Goal: Information Seeking & Learning: Learn about a topic

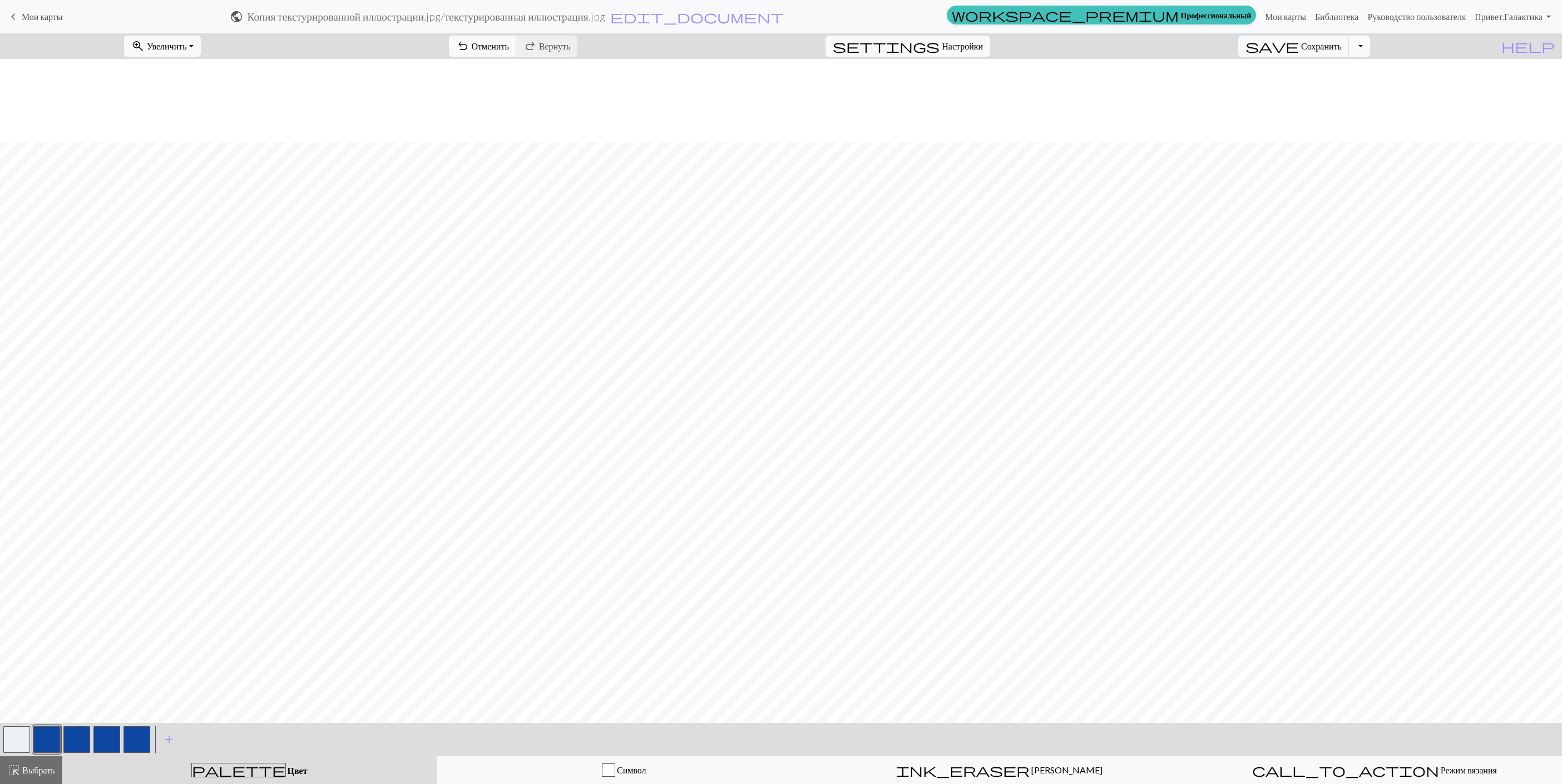
scroll to position [83, 0]
click at [1371, 44] on button "Переключить раскрывающийся список" at bounding box center [1359, 46] width 21 height 21
click at [1325, 85] on button "save_alt Скачать" at bounding box center [1267, 90] width 205 height 18
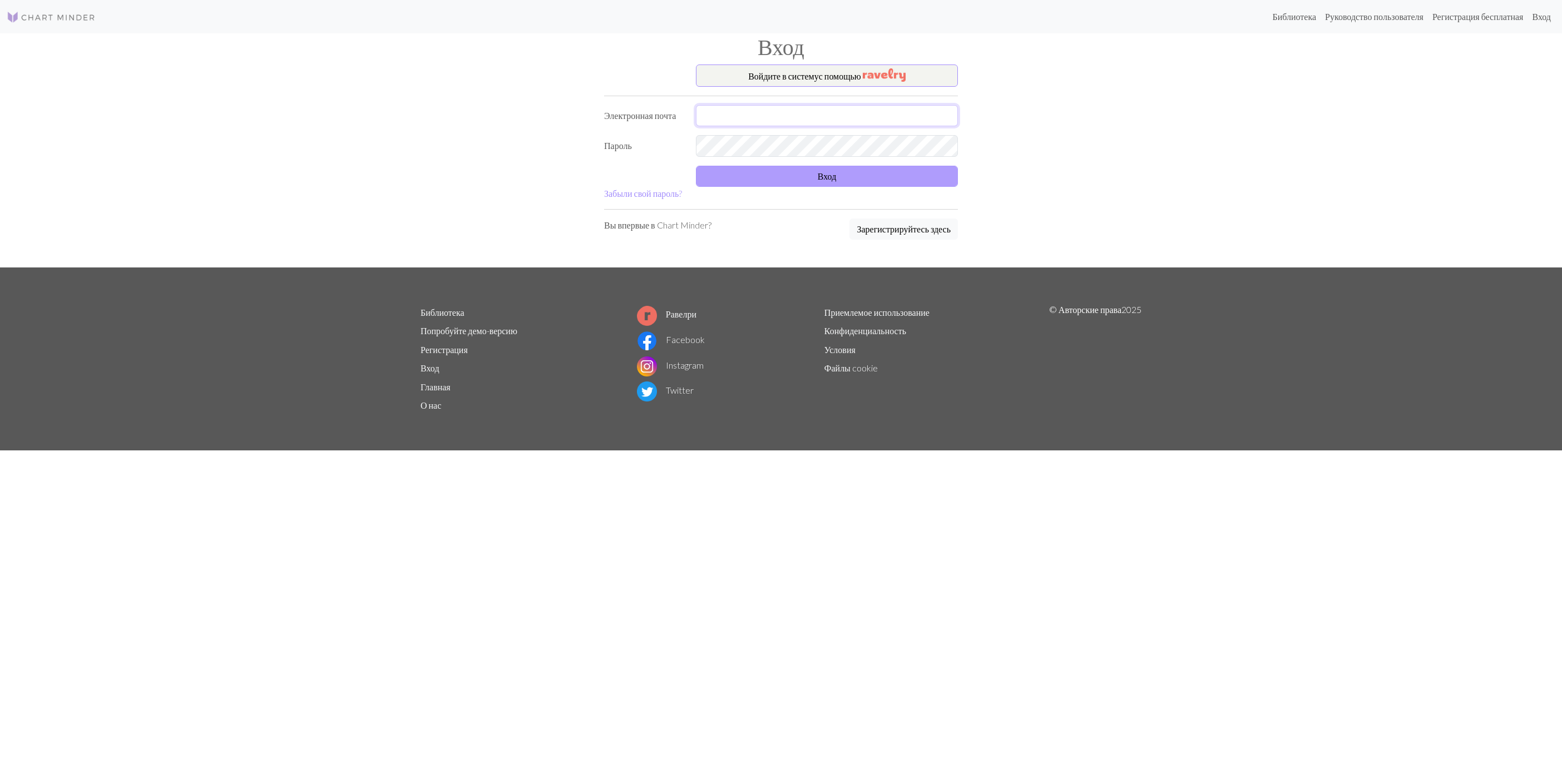
type input "galaseme@yahoo.fr"
click at [820, 183] on button "Вход" at bounding box center [827, 176] width 262 height 21
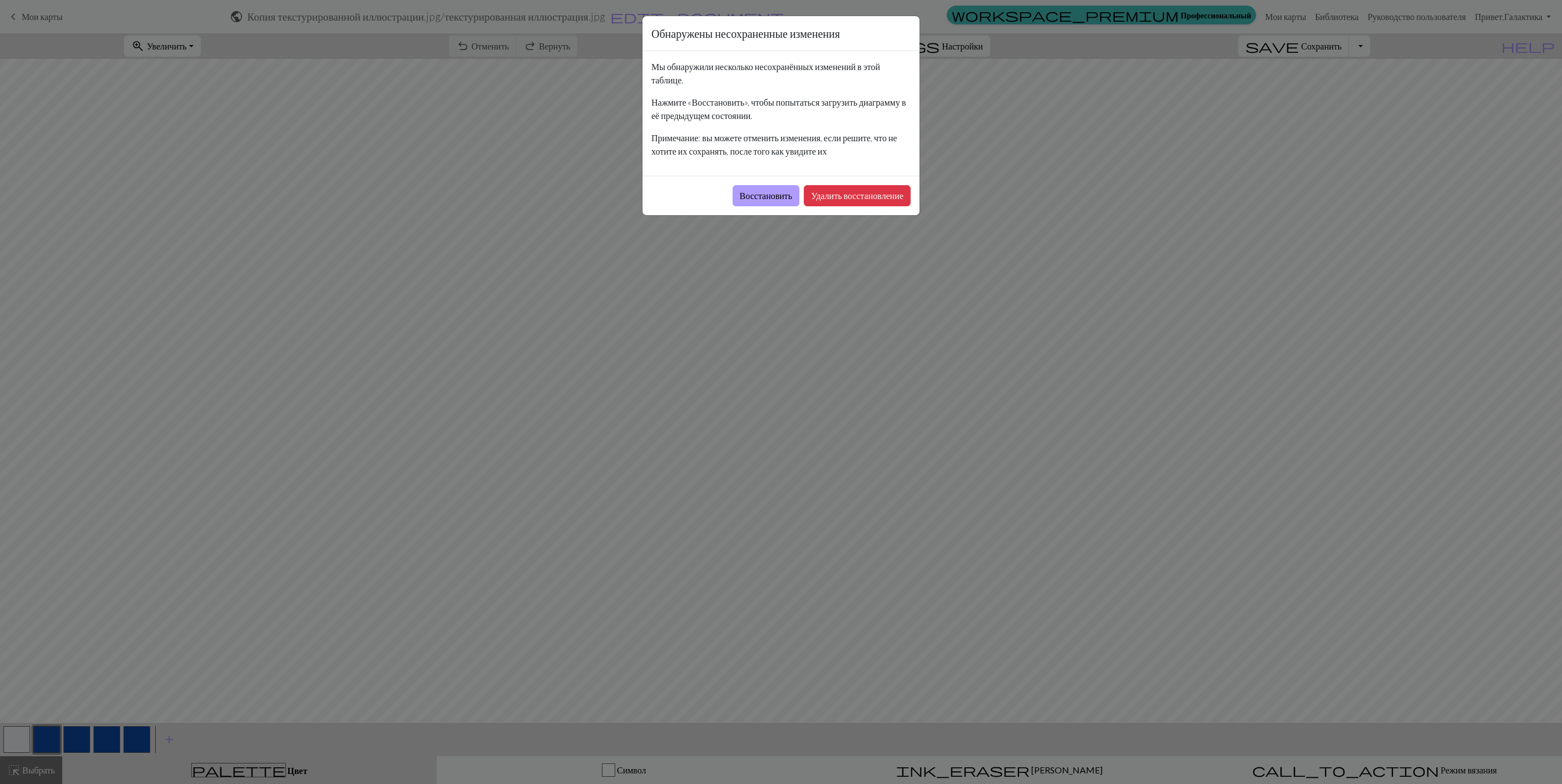
click at [758, 200] on button "Восстановить" at bounding box center [767, 195] width 67 height 21
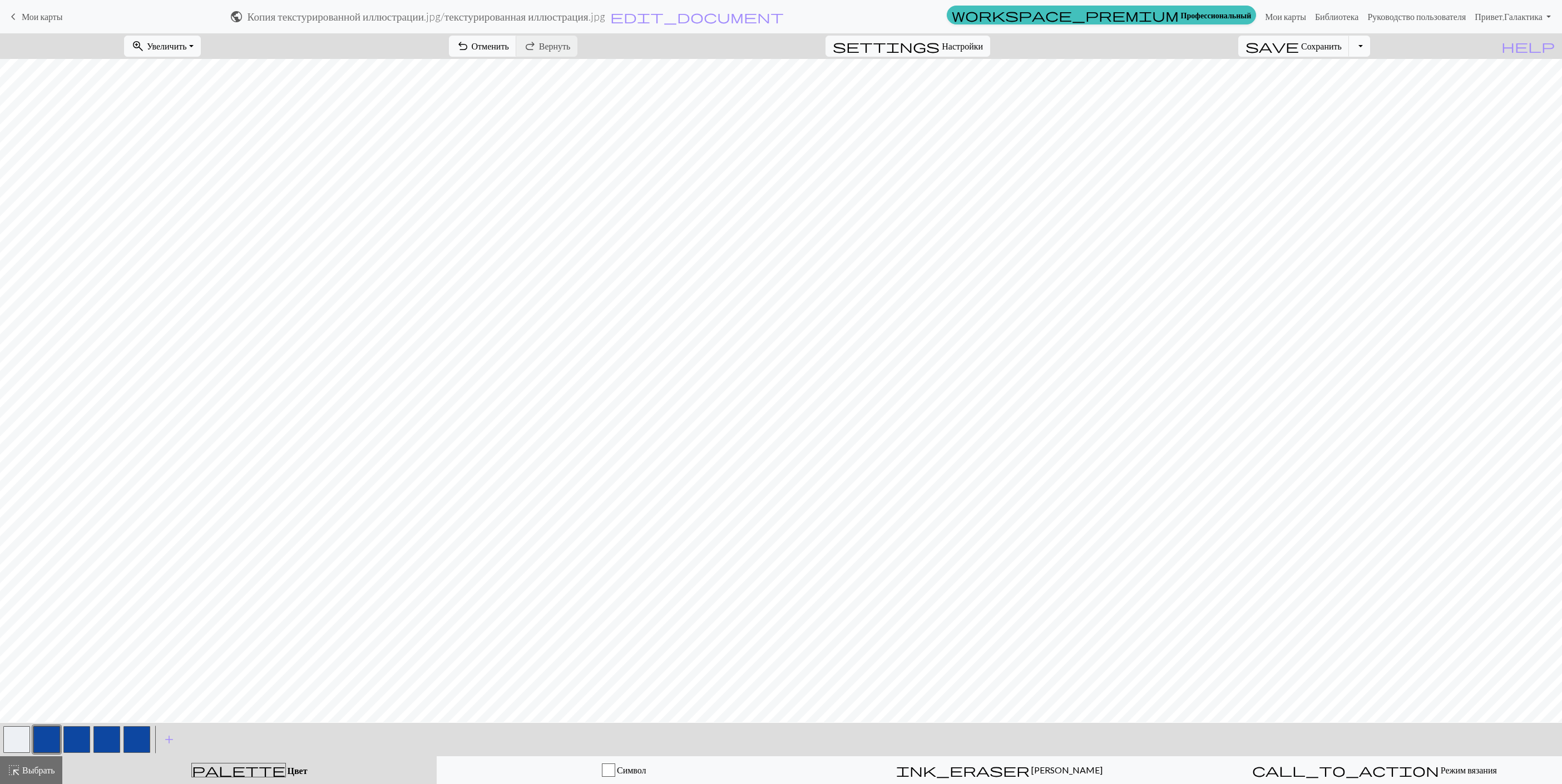
click at [1371, 47] on button "Переключить раскрывающийся список" at bounding box center [1359, 46] width 21 height 21
click at [1347, 90] on button "save_alt Скачать" at bounding box center [1267, 90] width 205 height 18
click at [743, 40] on button "Скачать" at bounding box center [754, 36] width 45 height 21
click at [1272, 21] on link "Мои карты" at bounding box center [1286, 17] width 50 height 22
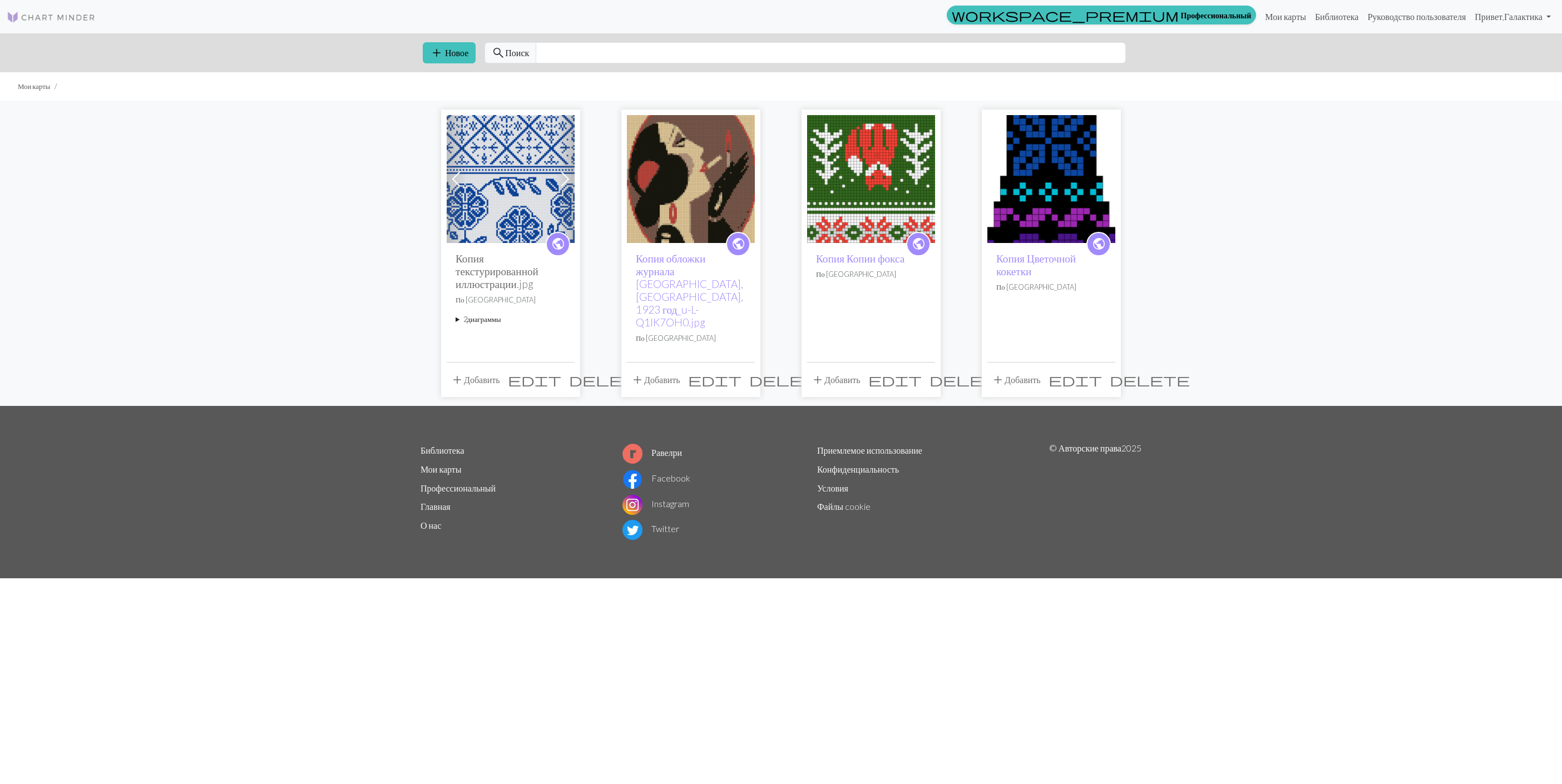
click at [569, 372] on span "delete" at bounding box center [609, 380] width 80 height 15
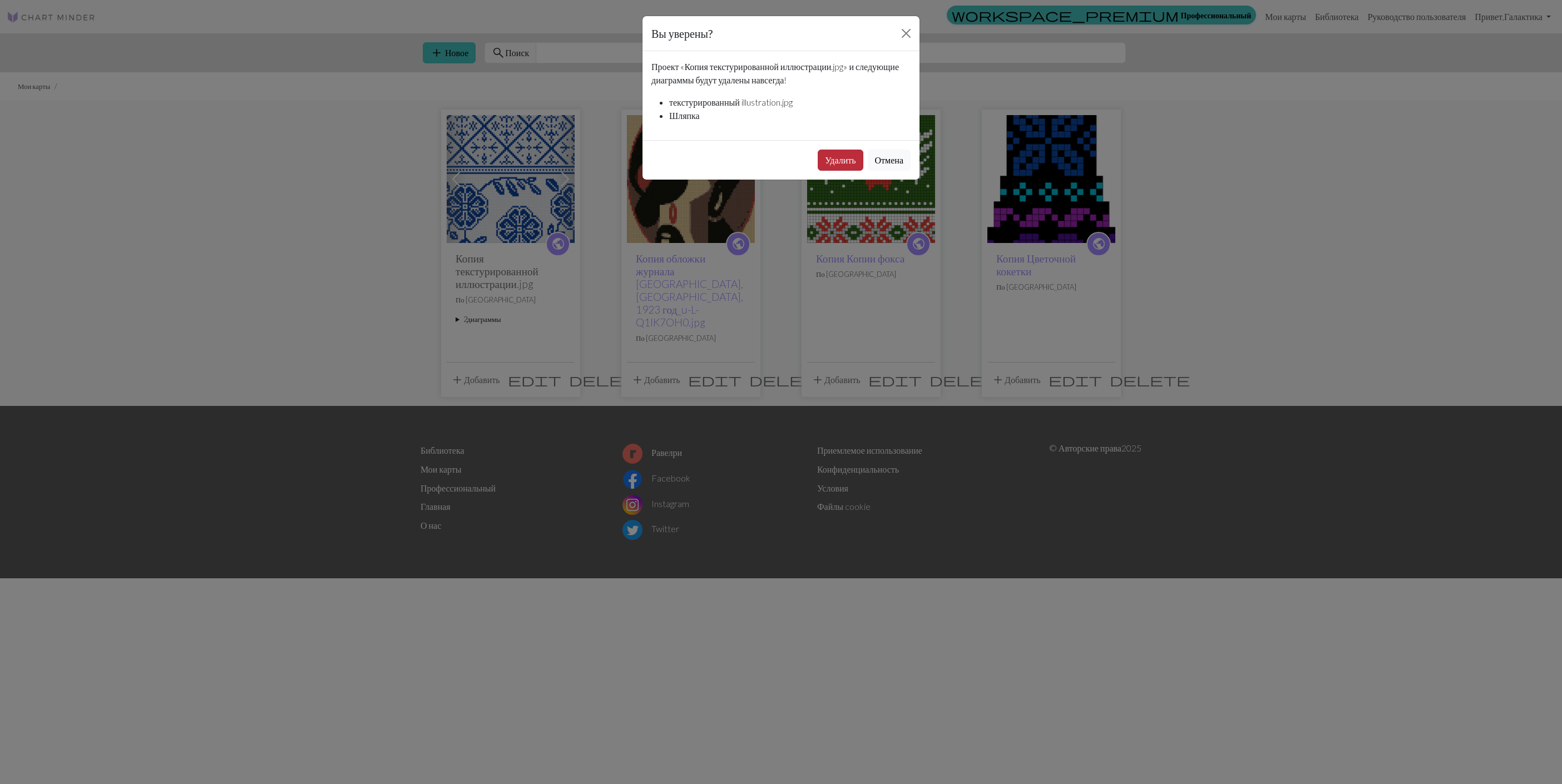
click at [831, 167] on button "Удалить" at bounding box center [840, 160] width 45 height 21
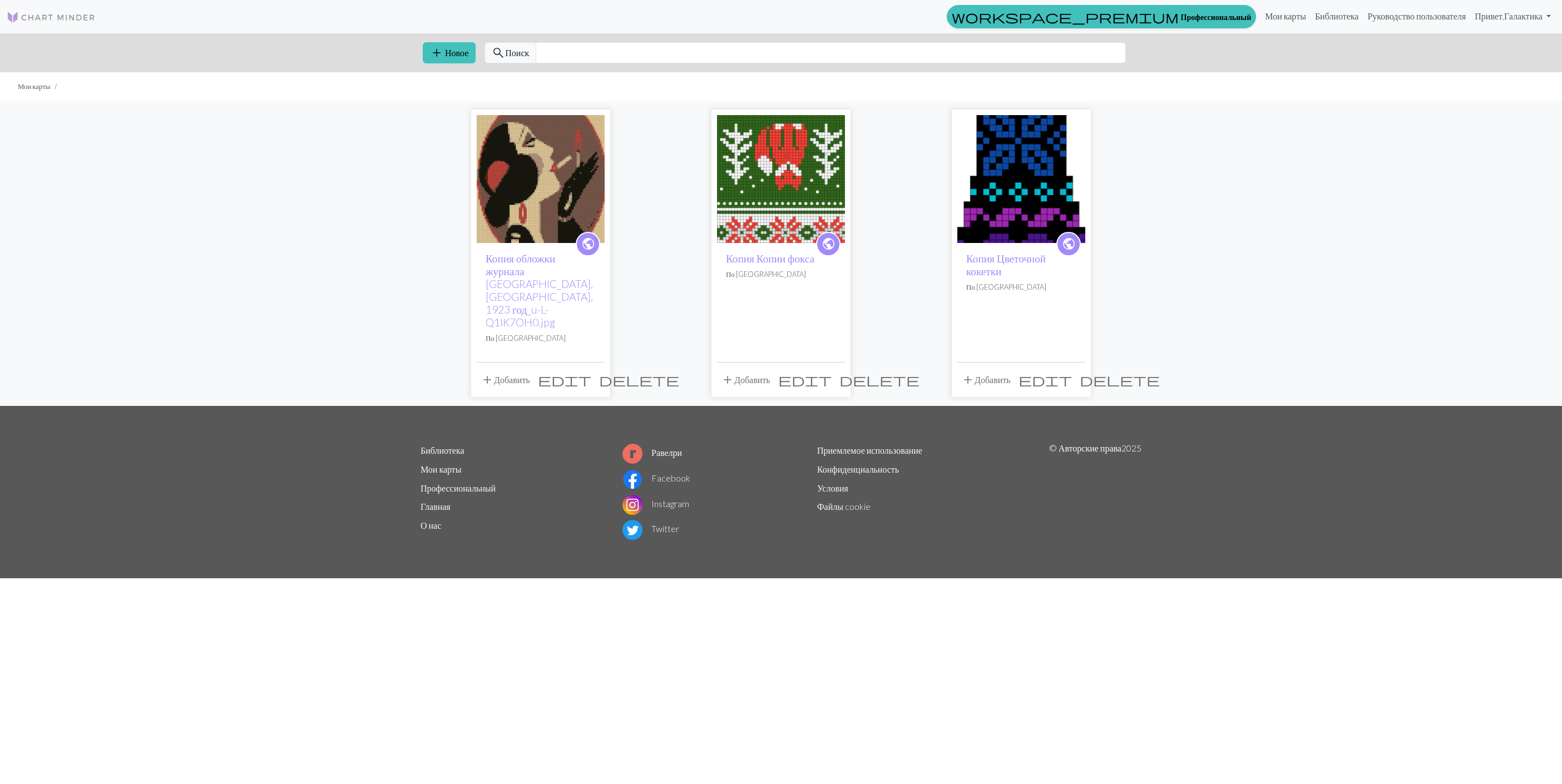
click at [1249, 159] on div "public Копия обложки журнала Nuevo Mundo, Испания, 1923 год_u-L-Q1IK7OH0.jpg По…" at bounding box center [781, 253] width 1562 height 305
click at [1331, 15] on link "Библиотека" at bounding box center [1337, 16] width 53 height 22
click at [656, 60] on input "text" at bounding box center [831, 53] width 590 height 21
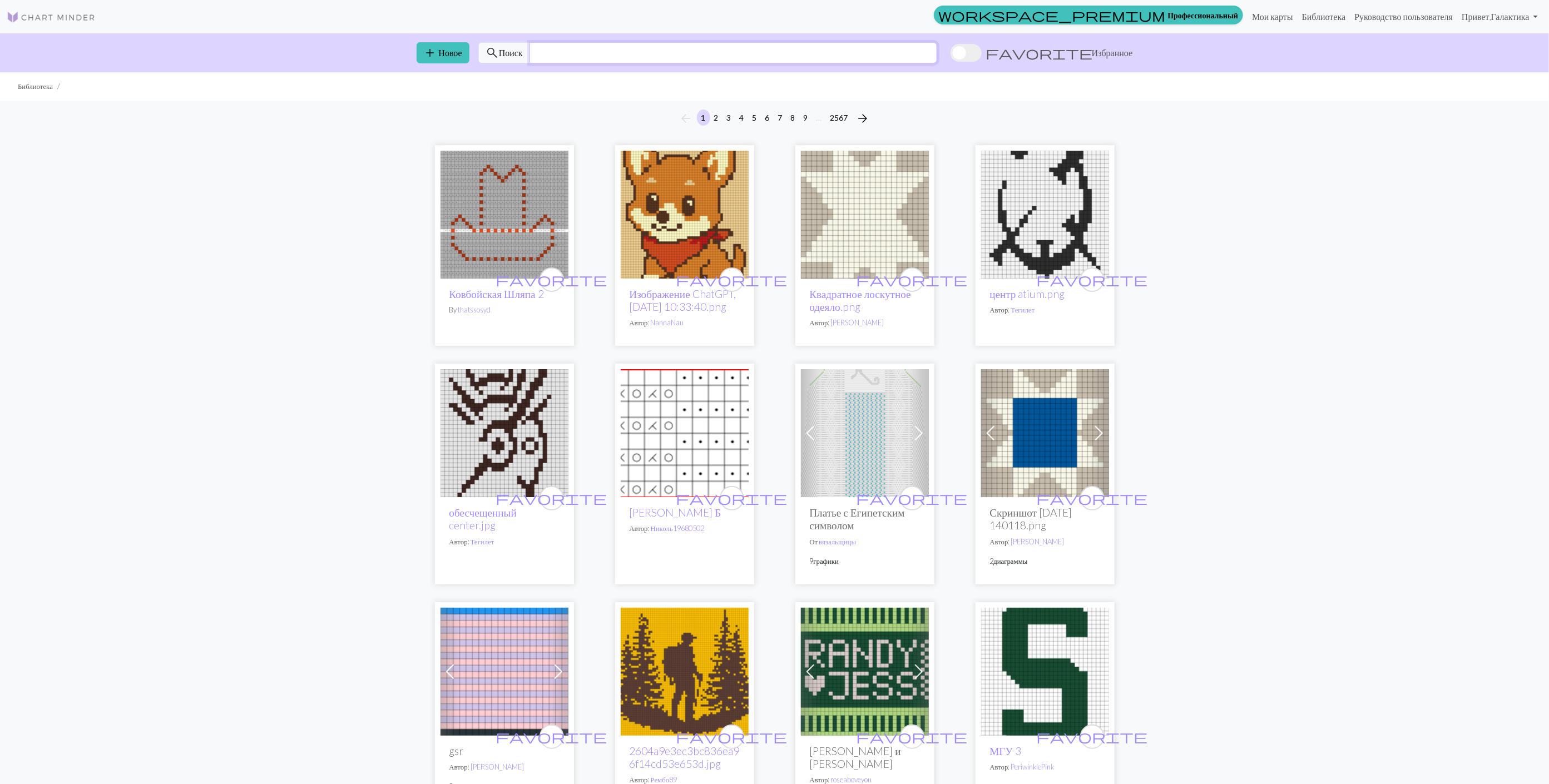
click at [665, 58] on input "text" at bounding box center [733, 53] width 408 height 21
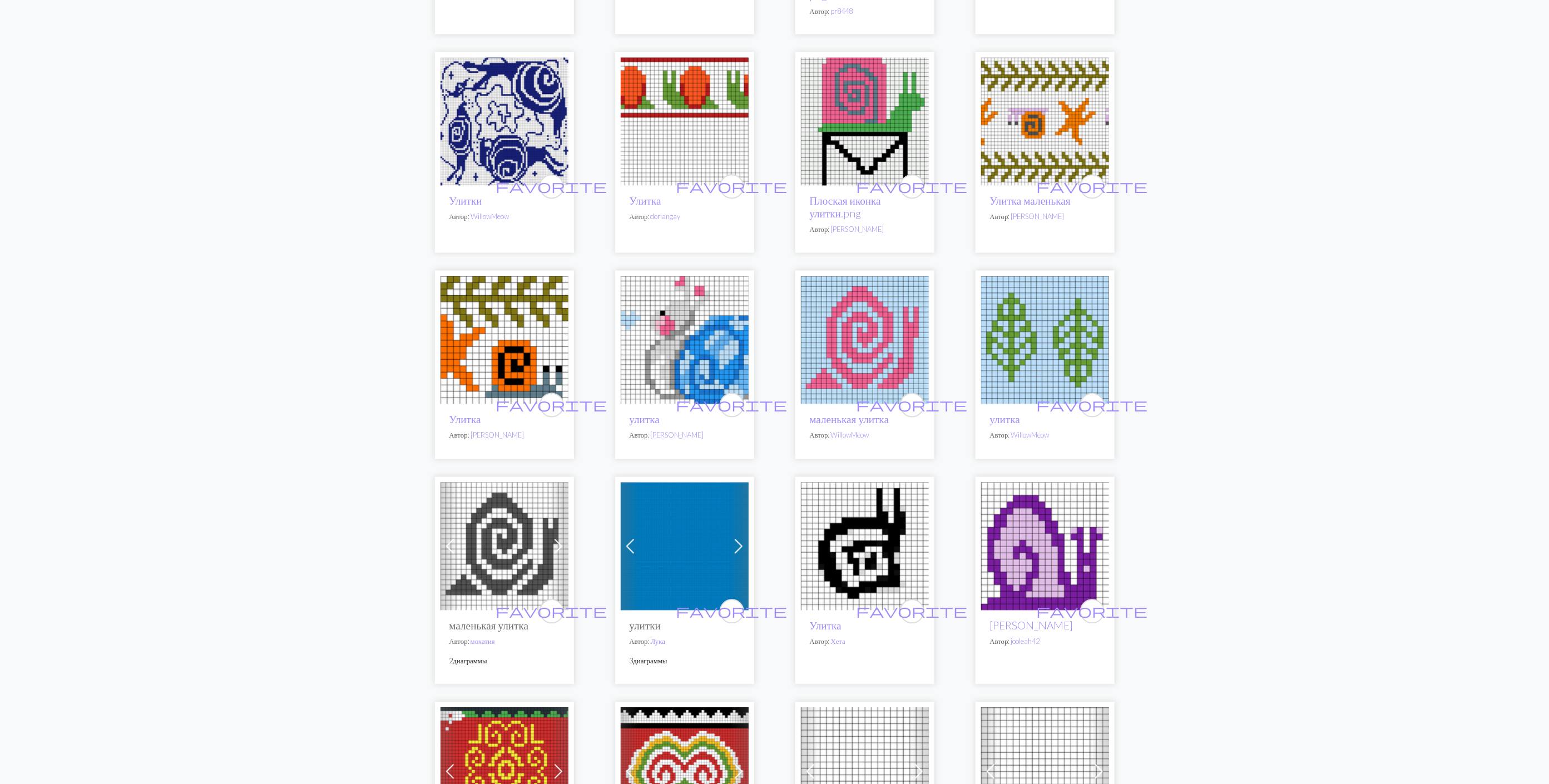
scroll to position [1502, 0]
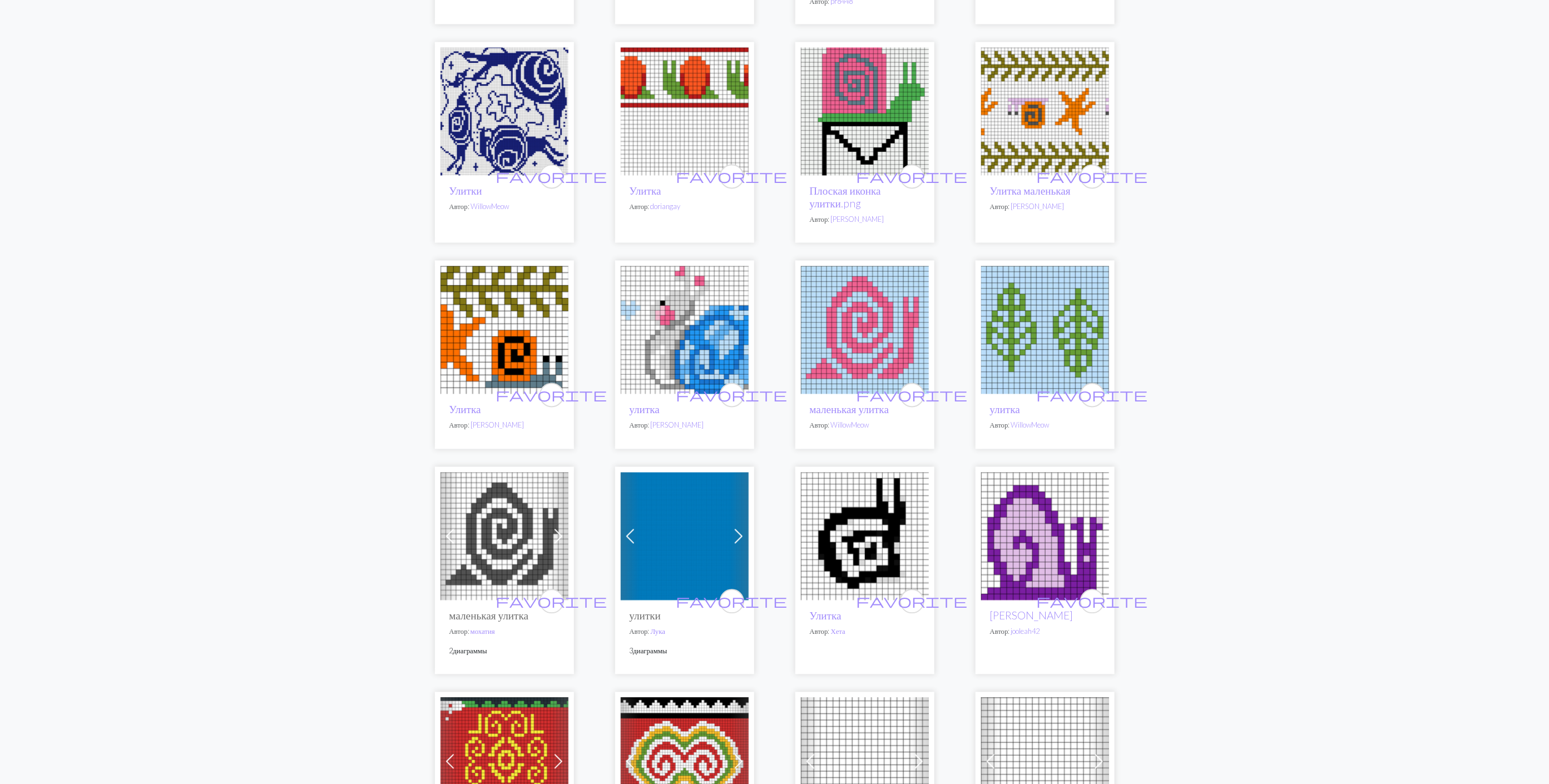
type input "snail"
click at [671, 117] on img at bounding box center [685, 112] width 128 height 128
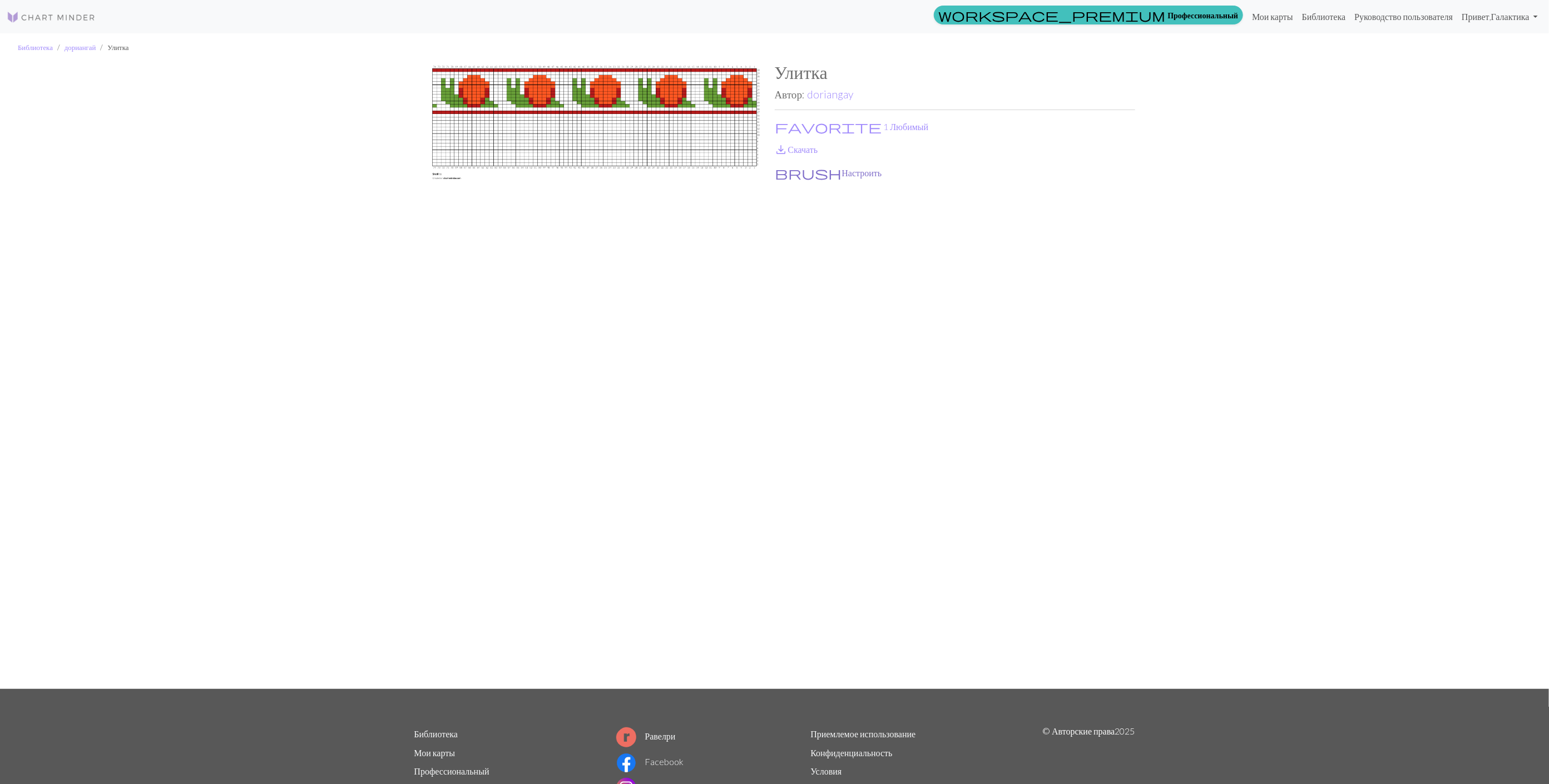
click at [801, 174] on button "brush Настроить" at bounding box center [828, 173] width 108 height 14
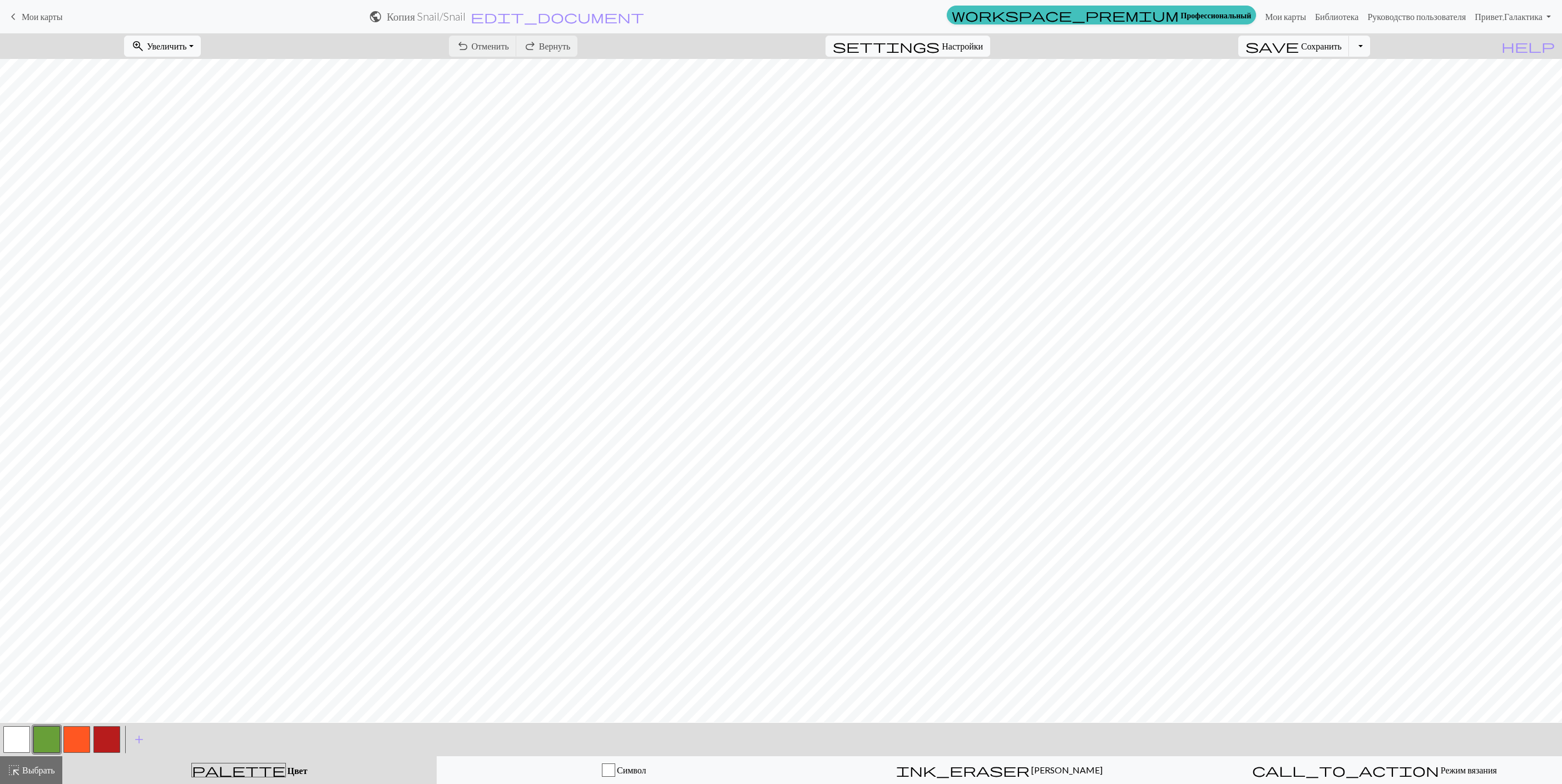
click at [101, 739] on button "button" at bounding box center [107, 739] width 26 height 26
click at [509, 50] on span "Отменить" at bounding box center [490, 46] width 38 height 10
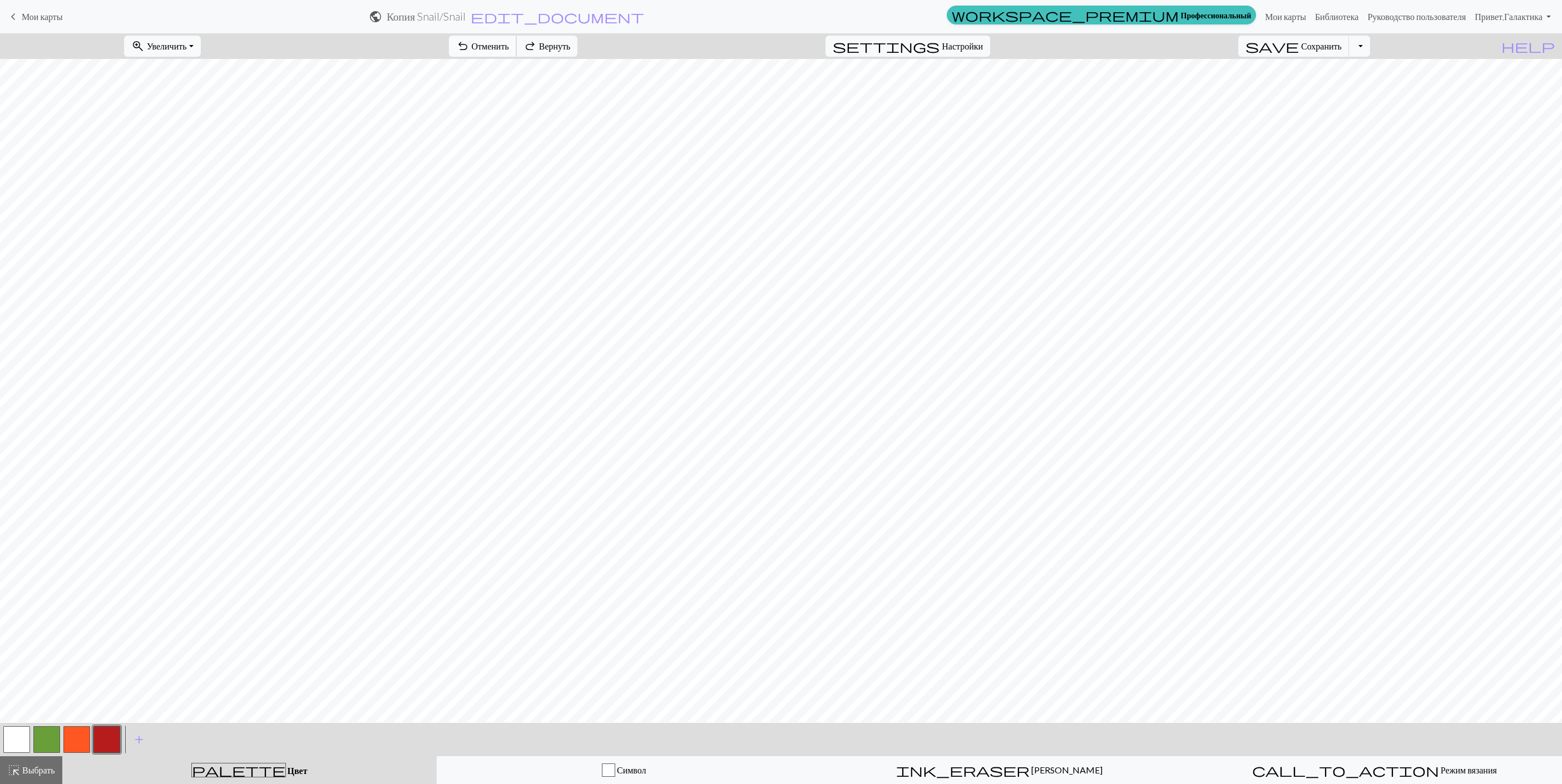
click at [509, 50] on span "Отменить" at bounding box center [490, 46] width 38 height 10
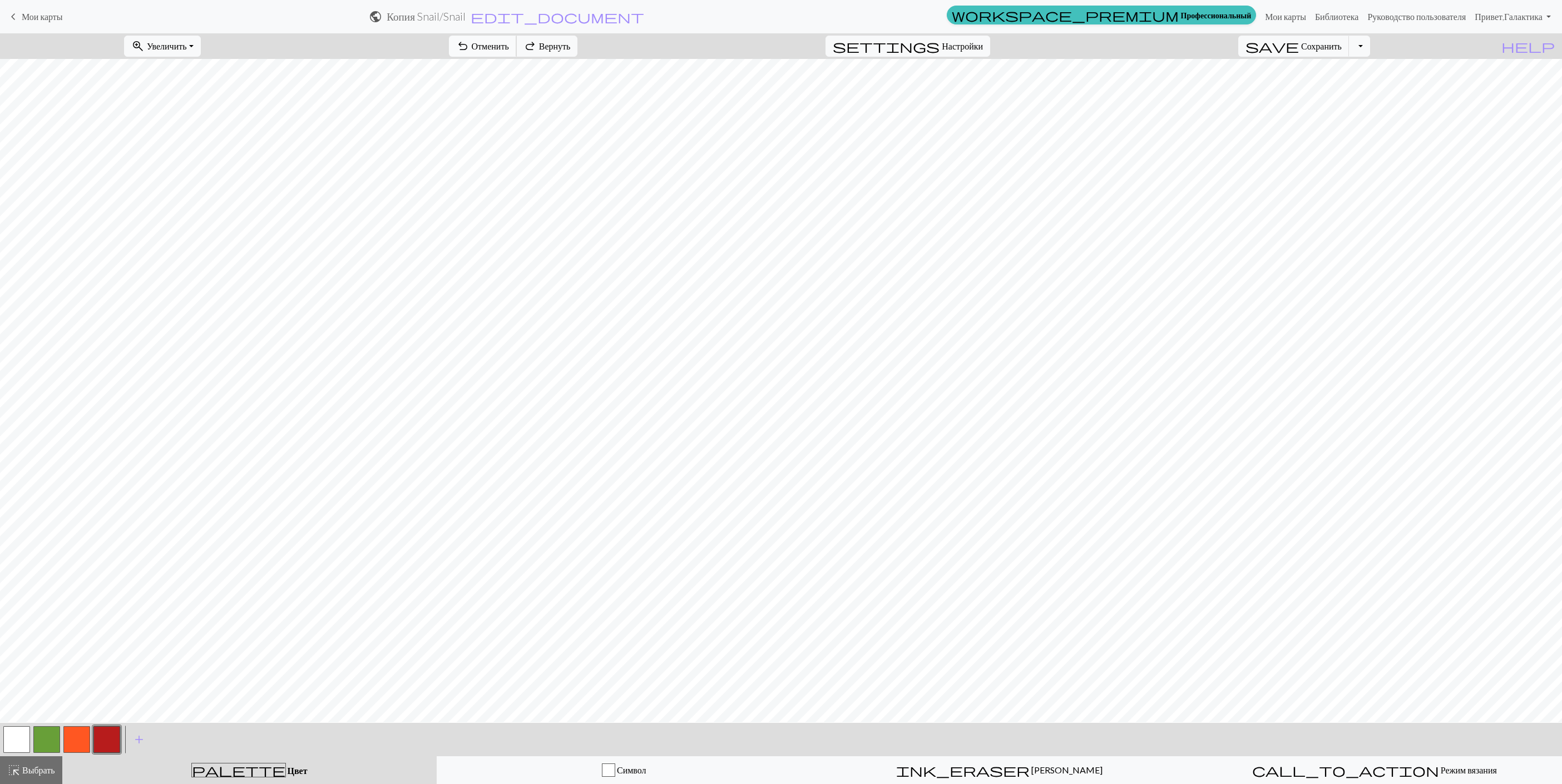
click at [509, 50] on span "Отменить" at bounding box center [490, 46] width 38 height 10
click at [549, 50] on div "undo Отменить Отменить redo Вернуть Вернуть" at bounding box center [513, 46] width 146 height 26
click at [77, 742] on button "button" at bounding box center [76, 739] width 26 height 26
drag, startPoint x: 114, startPoint y: 736, endPoint x: 121, endPoint y: 724, distance: 13.9
click at [121, 725] on div at bounding box center [107, 740] width 30 height 30
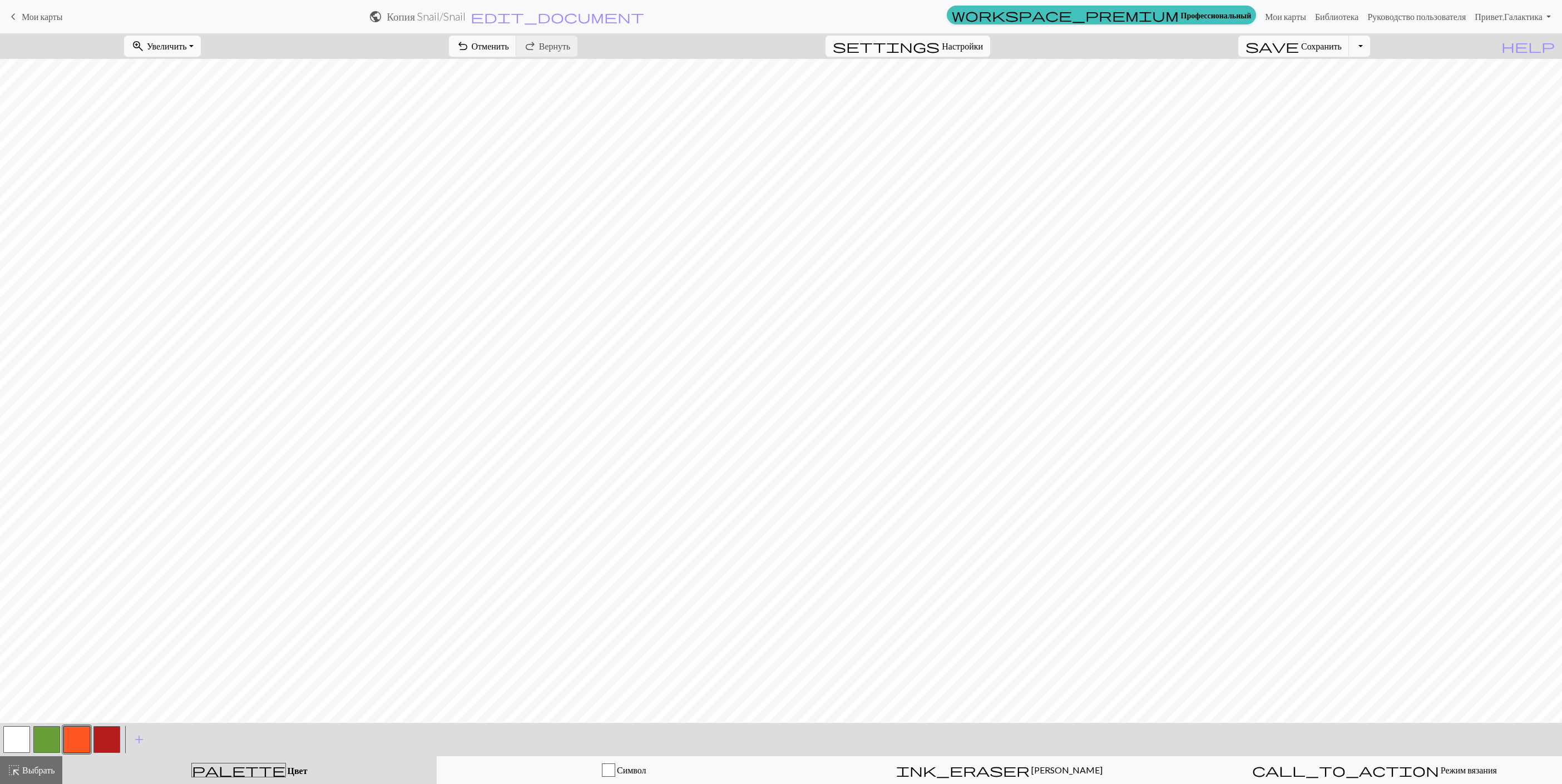
click at [126, 706] on div "zoom_in Увеличить Увеличить Fit all Fit width Fit height 50% 100% 150% 200% und…" at bounding box center [781, 409] width 1562 height 751
click at [118, 738] on button "button" at bounding box center [107, 739] width 26 height 26
click at [48, 734] on button "button" at bounding box center [46, 739] width 26 height 26
click at [1280, 14] on link "Мои карты" at bounding box center [1286, 17] width 50 height 22
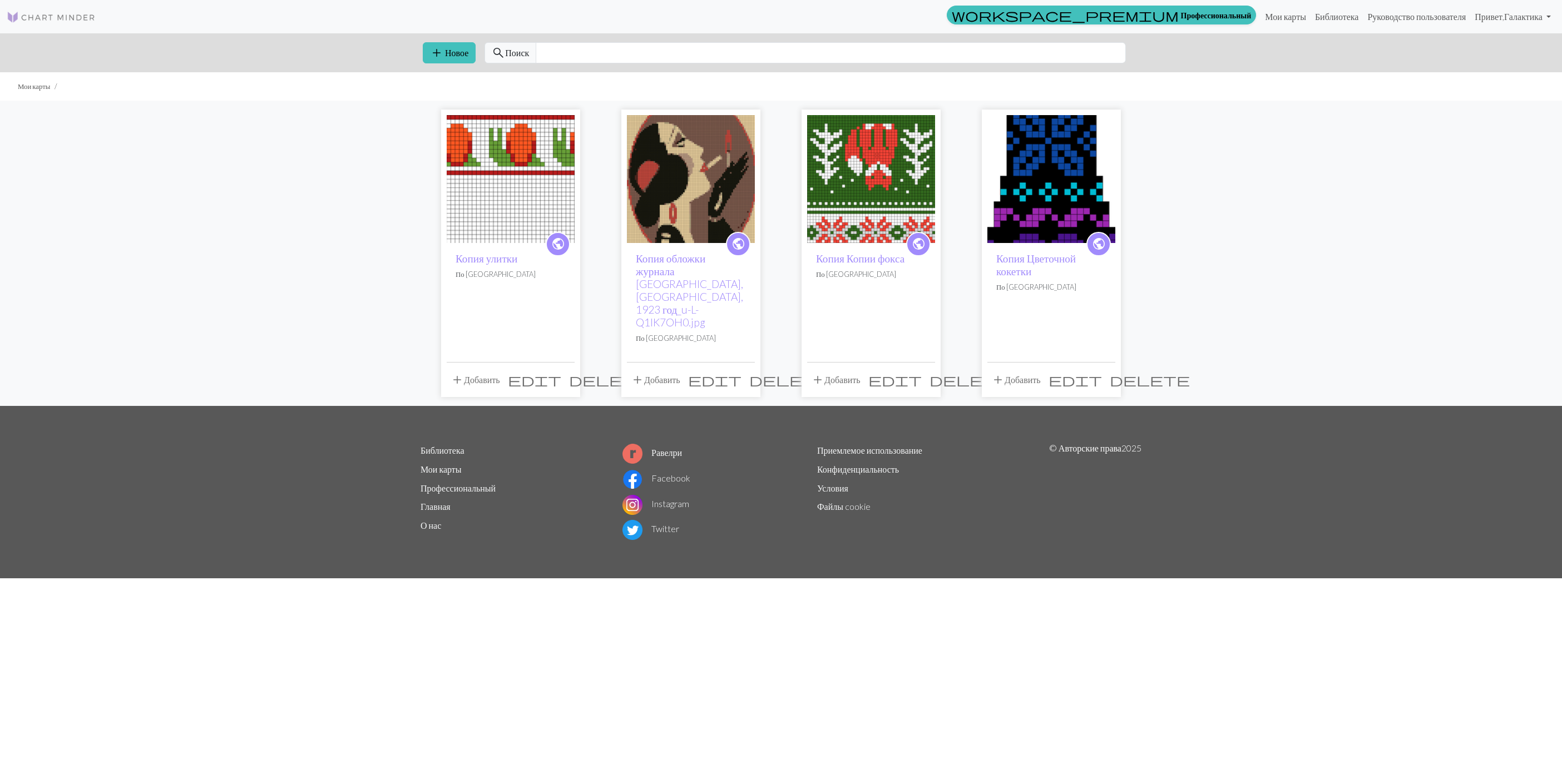
click at [569, 372] on span "delete" at bounding box center [609, 380] width 80 height 15
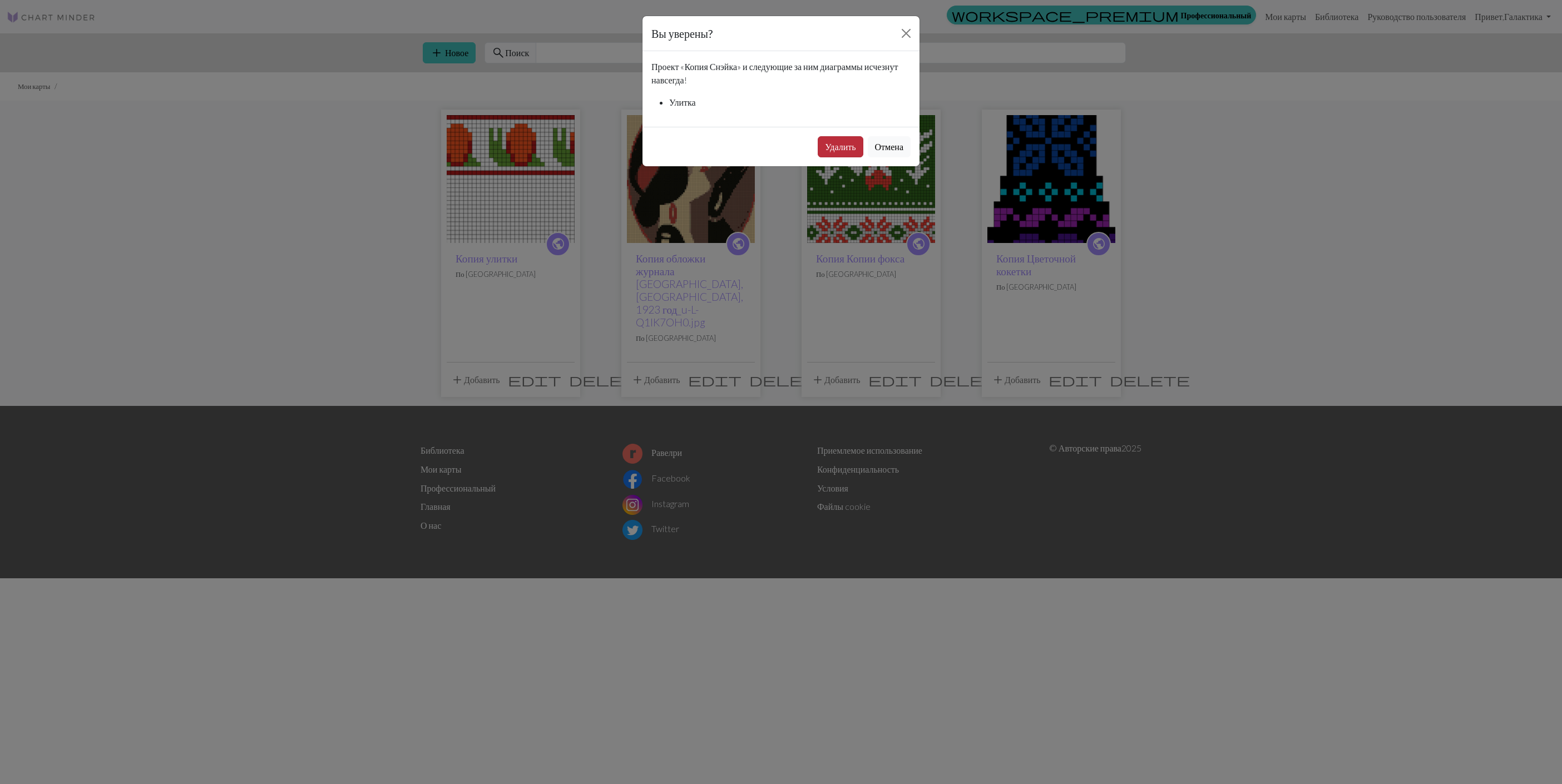
click at [839, 151] on button "Удалить" at bounding box center [840, 147] width 45 height 21
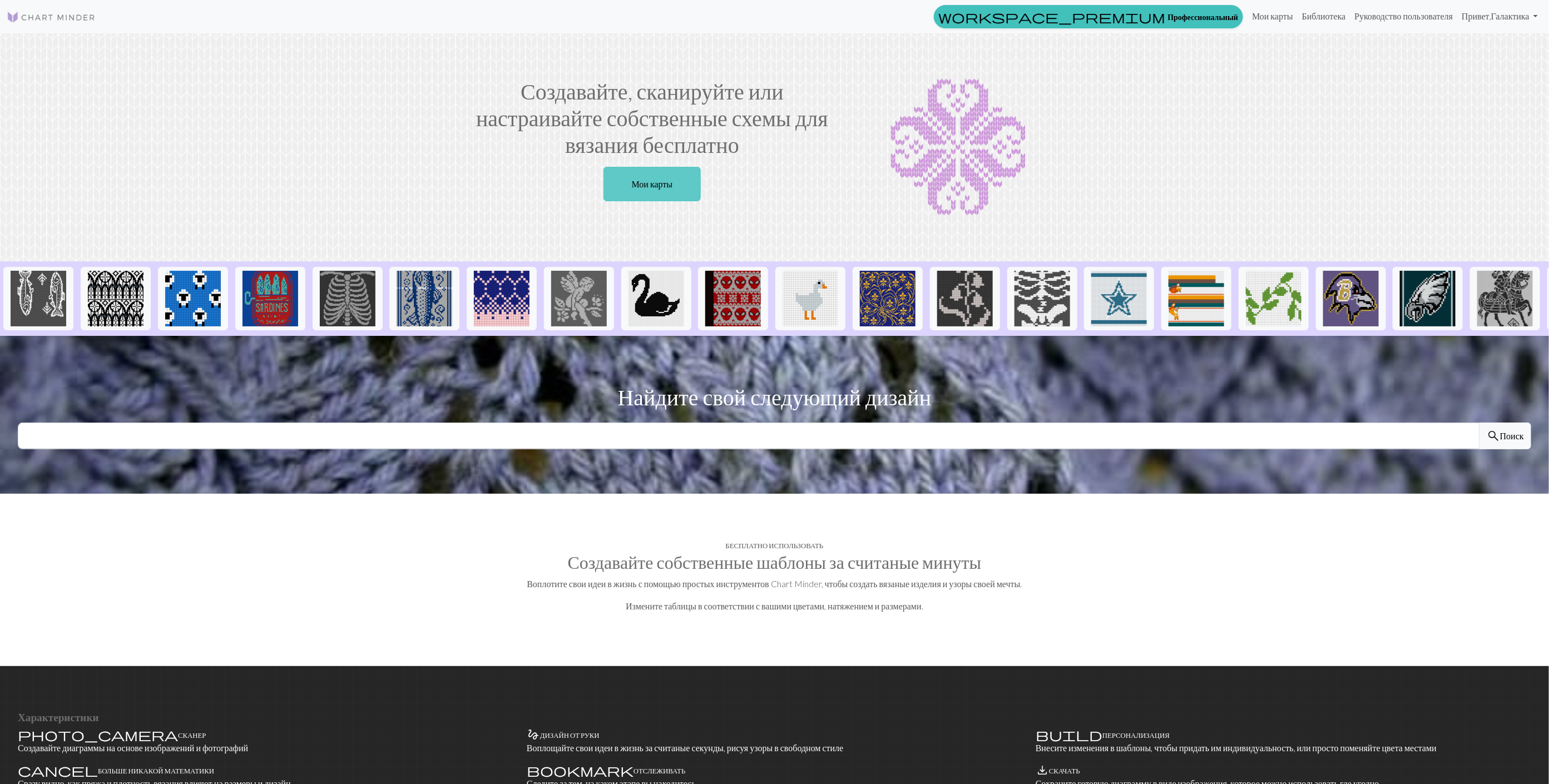
click at [642, 191] on link "Мои карты" at bounding box center [653, 183] width 98 height 34
click at [1298, 17] on link "Библиотека" at bounding box center [1324, 16] width 53 height 22
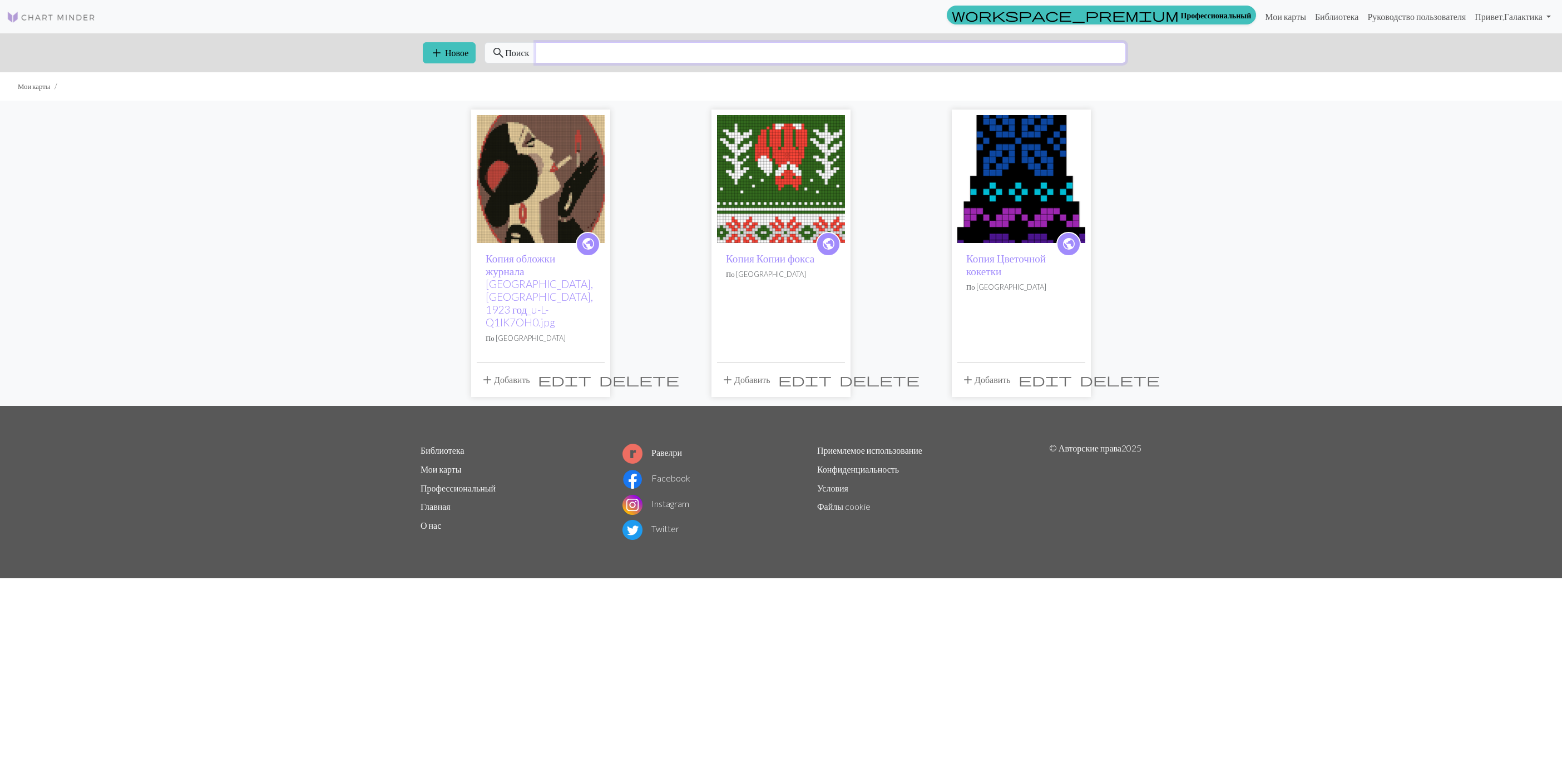
click at [786, 46] on input "text" at bounding box center [831, 53] width 590 height 21
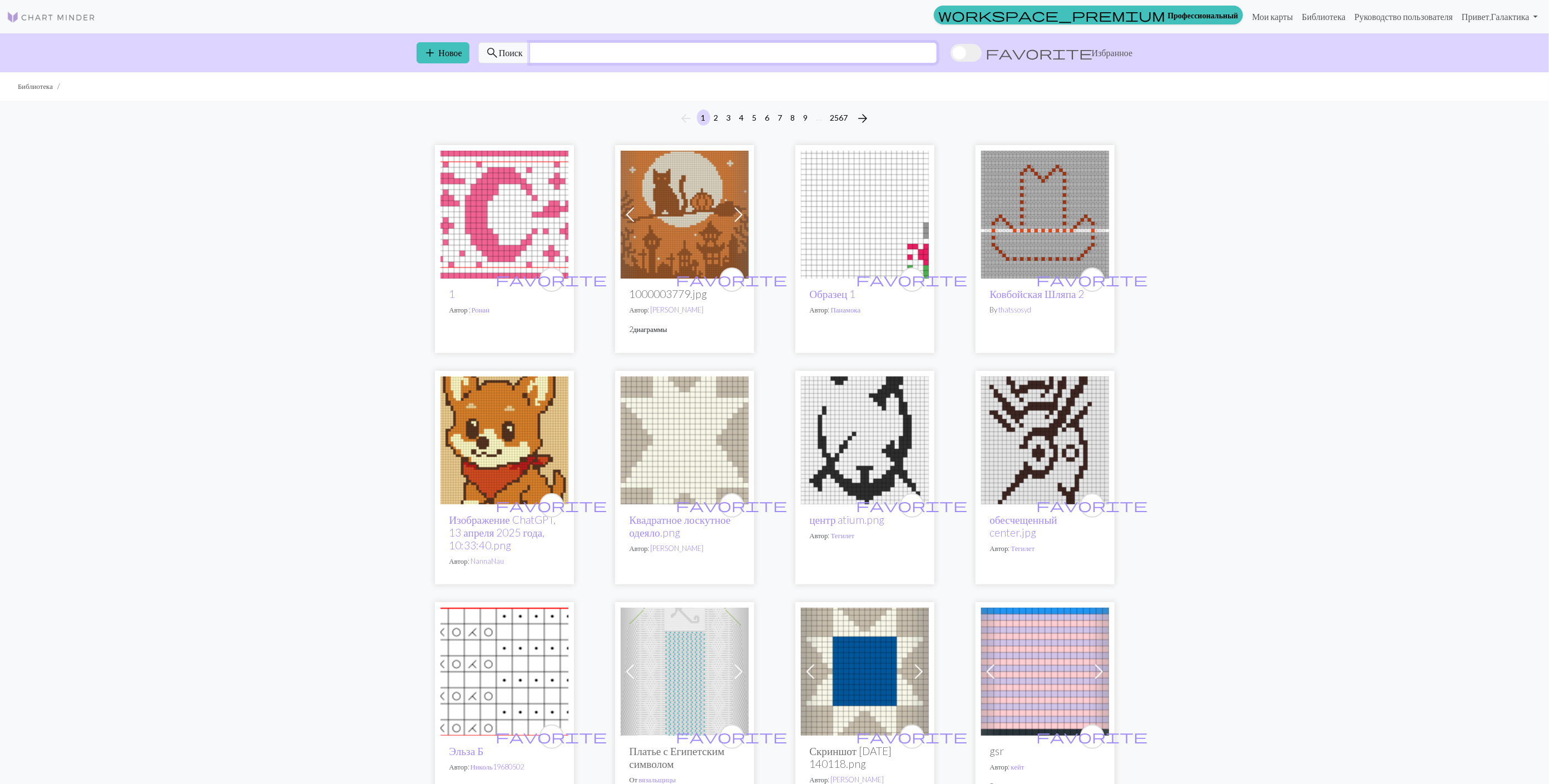
click at [682, 58] on input "text" at bounding box center [733, 53] width 408 height 21
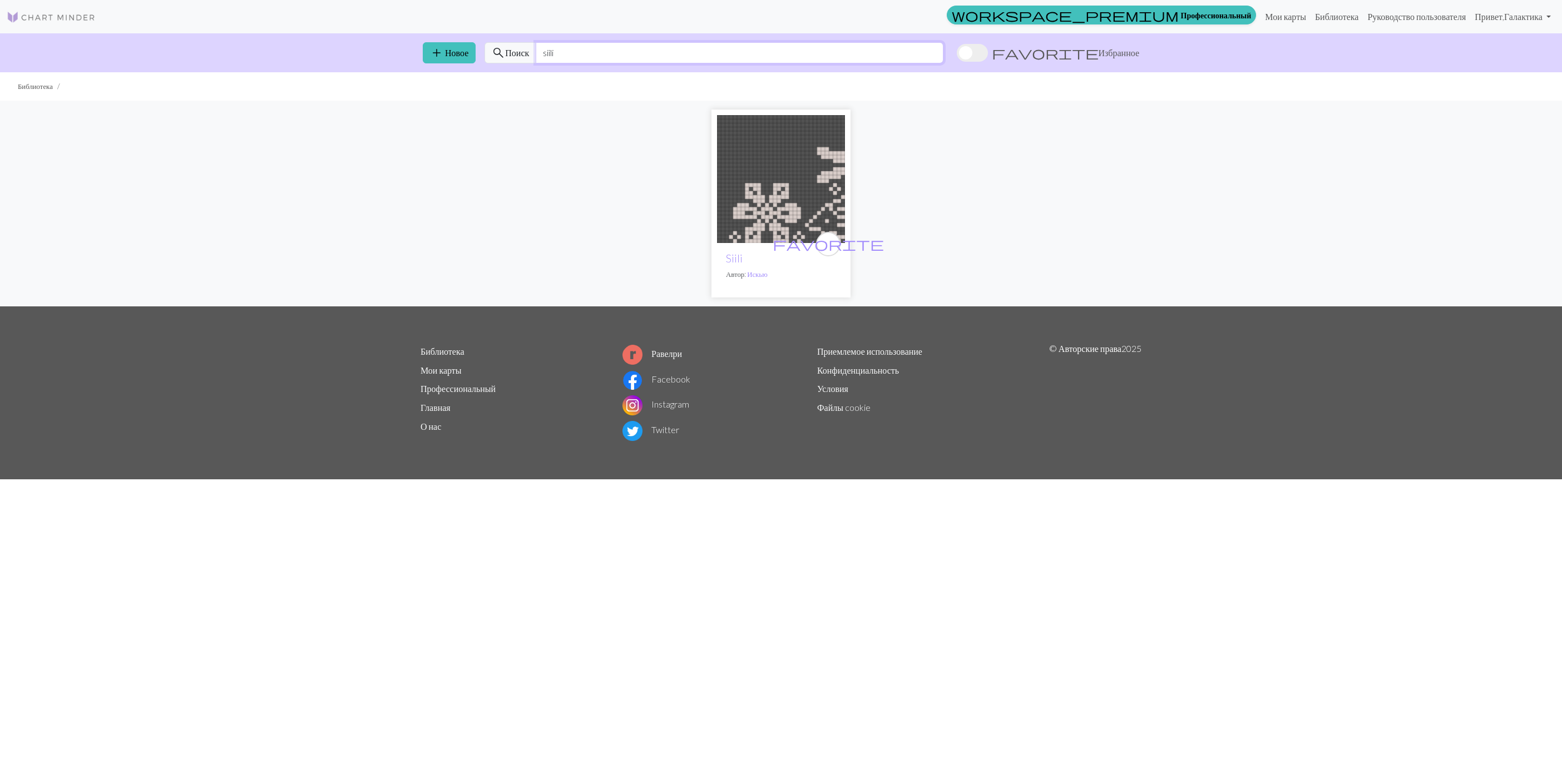
type input "siili"
click at [773, 194] on img at bounding box center [781, 179] width 128 height 128
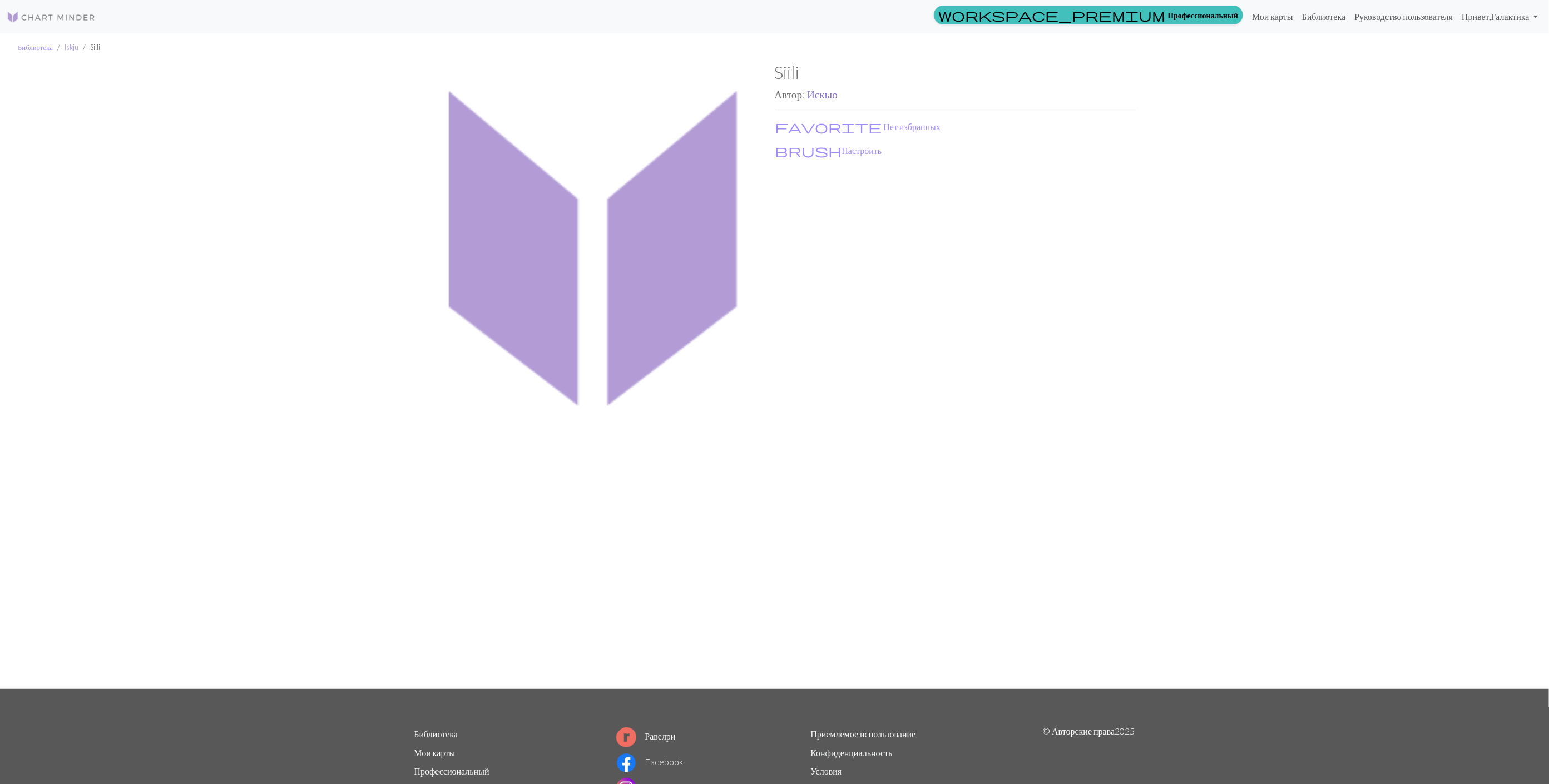
click at [829, 98] on link "Искью" at bounding box center [823, 94] width 30 height 13
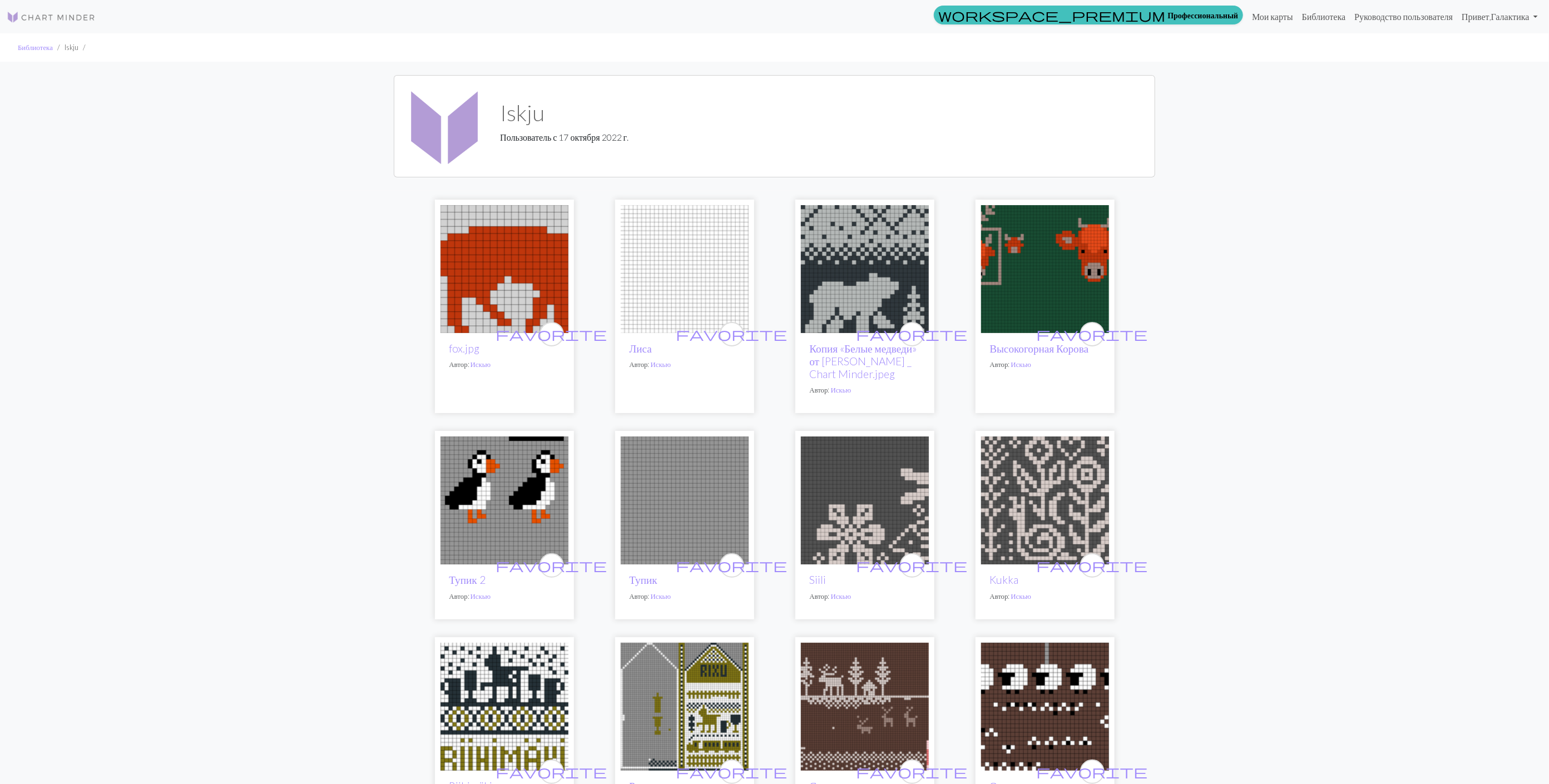
click at [1024, 268] on img at bounding box center [1045, 269] width 128 height 128
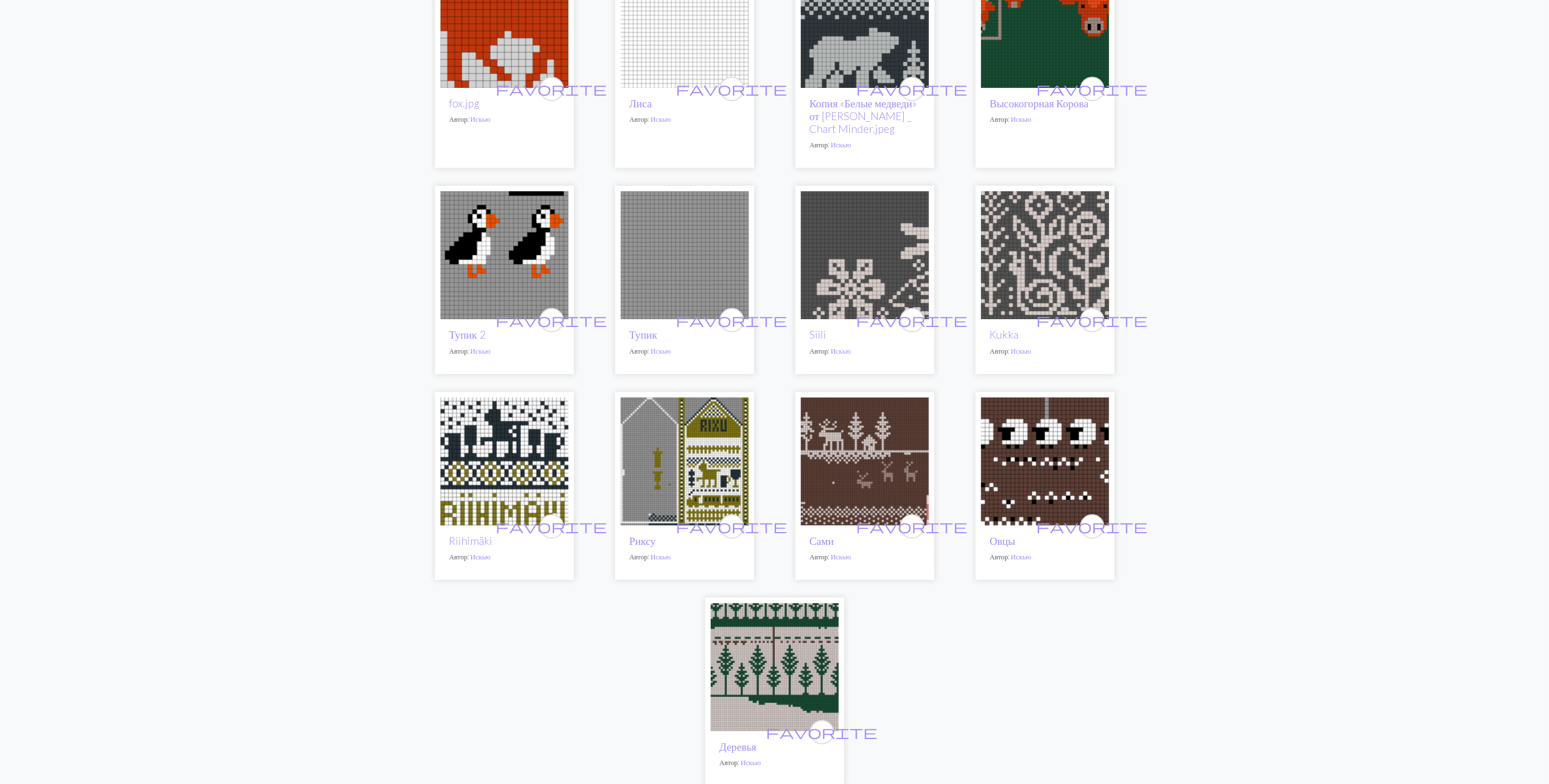
scroll to position [251, 0]
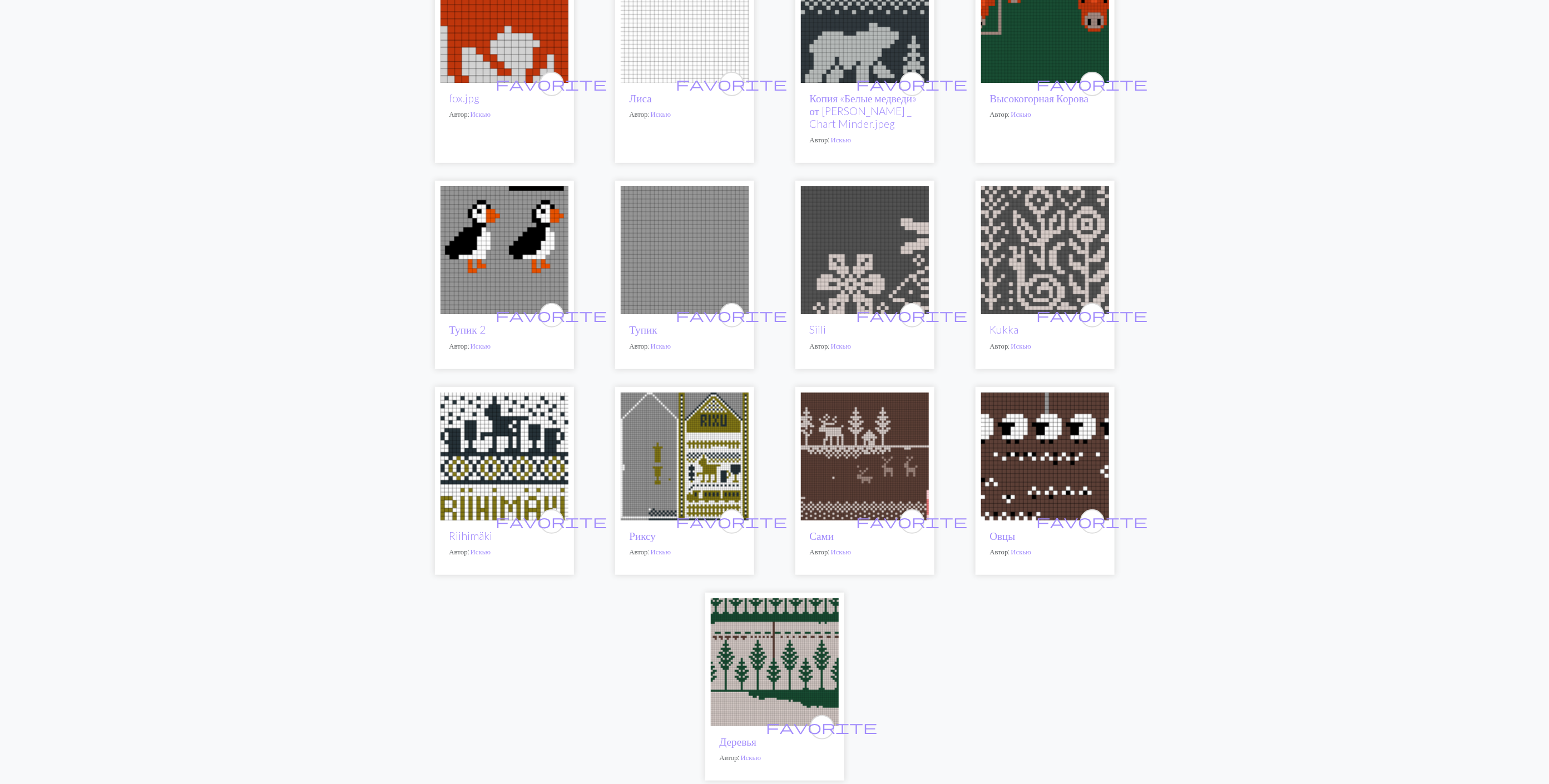
click at [494, 445] on img at bounding box center [505, 456] width 128 height 128
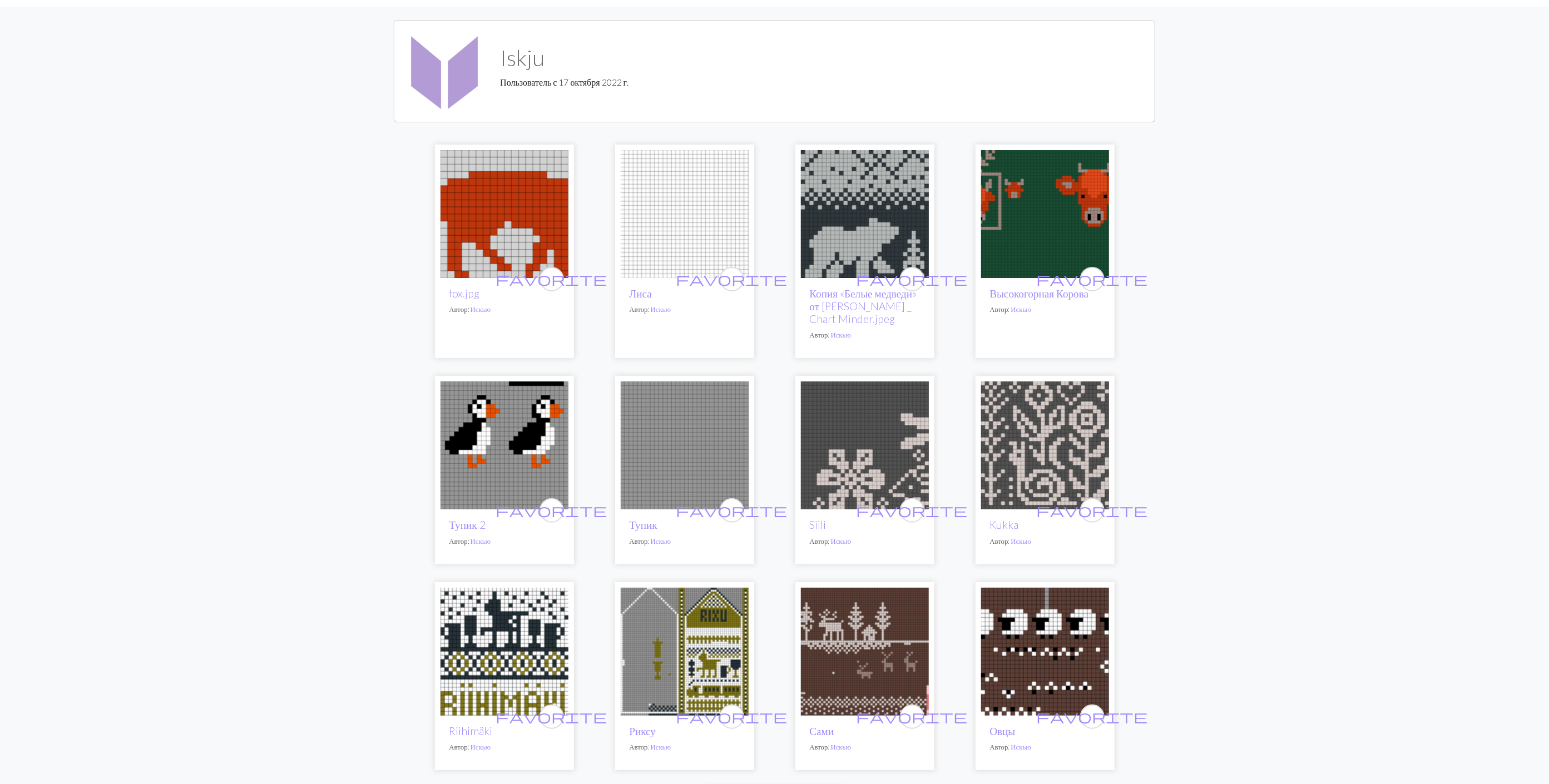
scroll to position [167, 0]
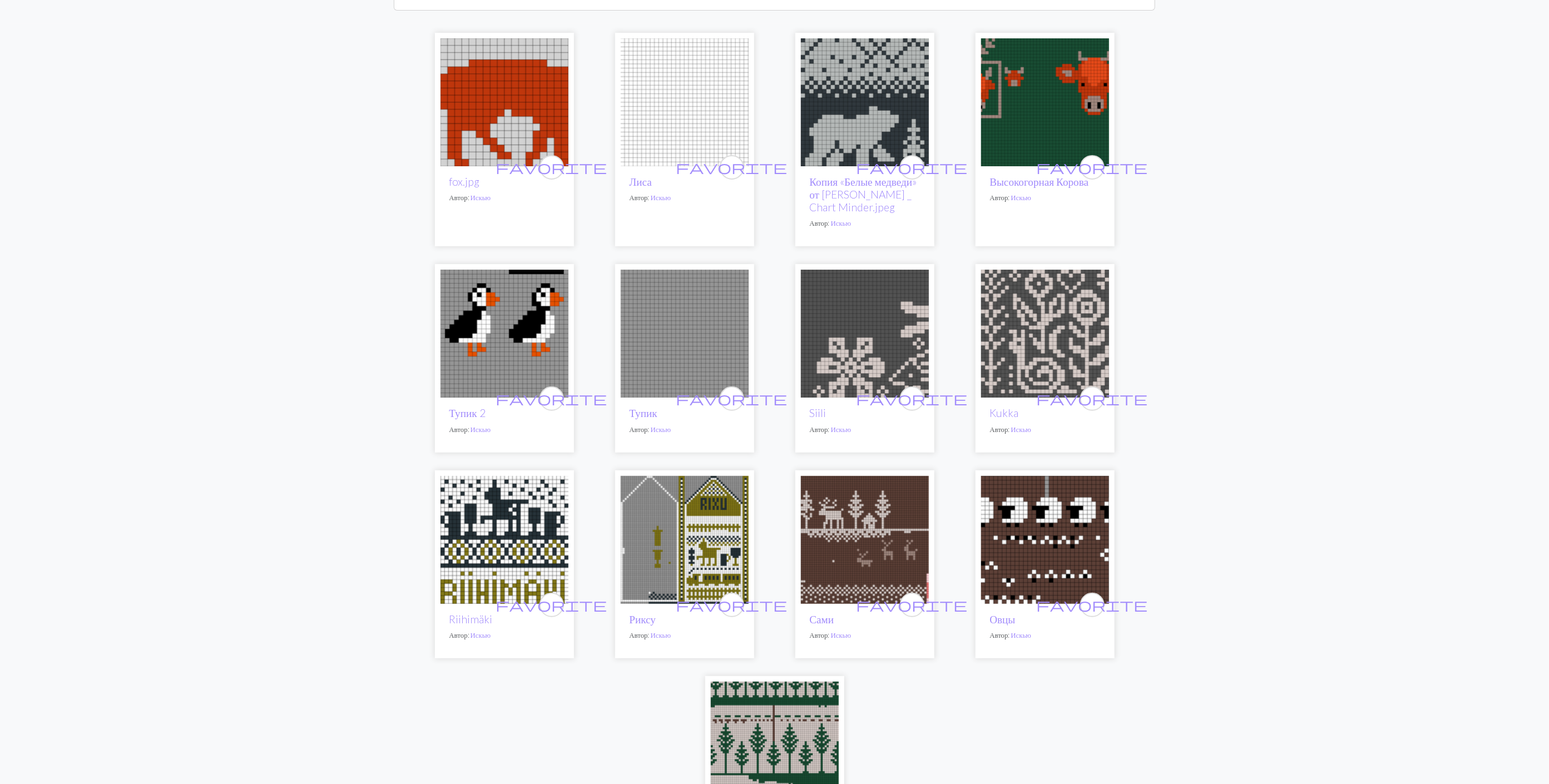
click at [668, 536] on img at bounding box center [685, 540] width 128 height 128
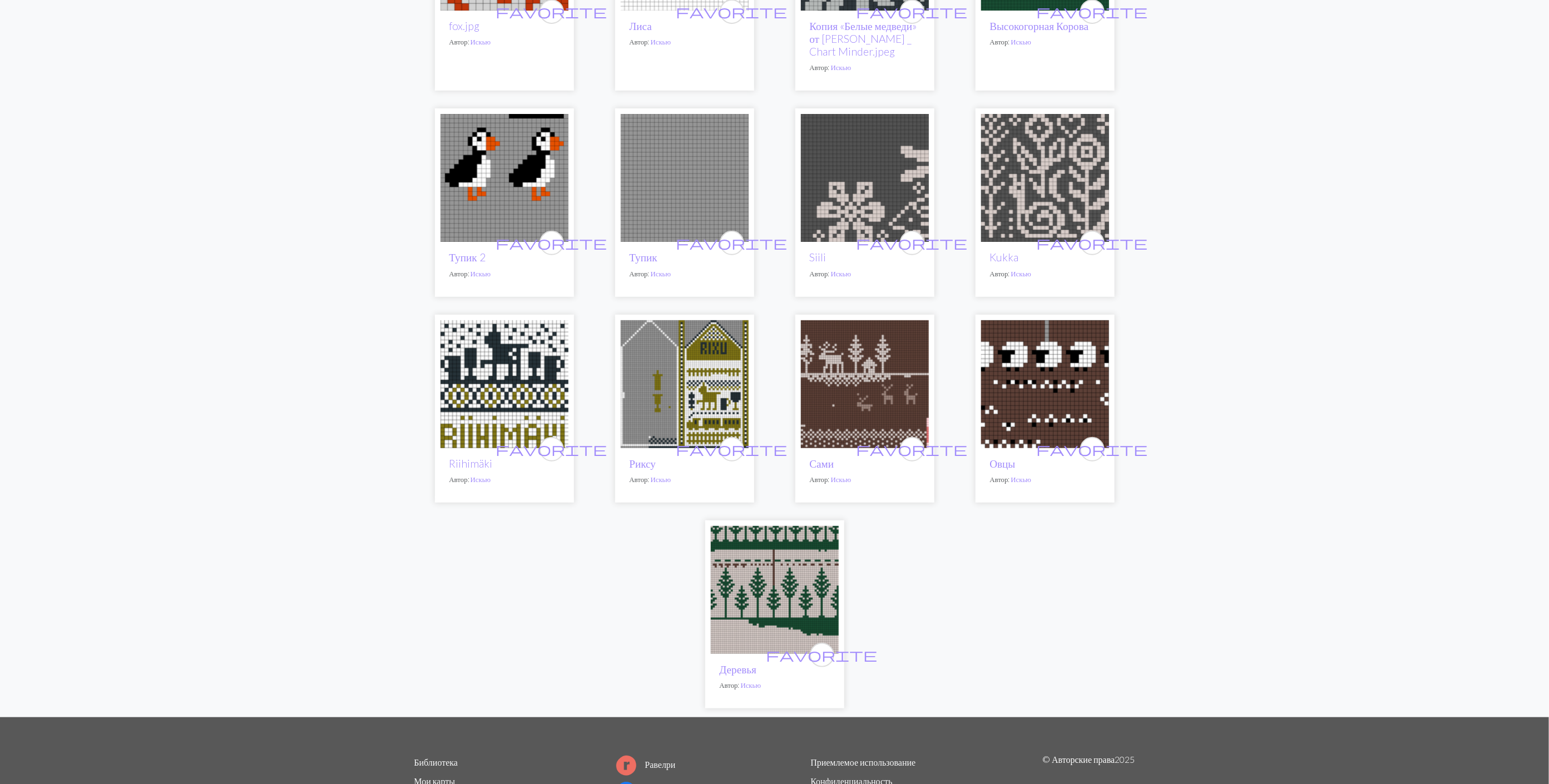
scroll to position [334, 0]
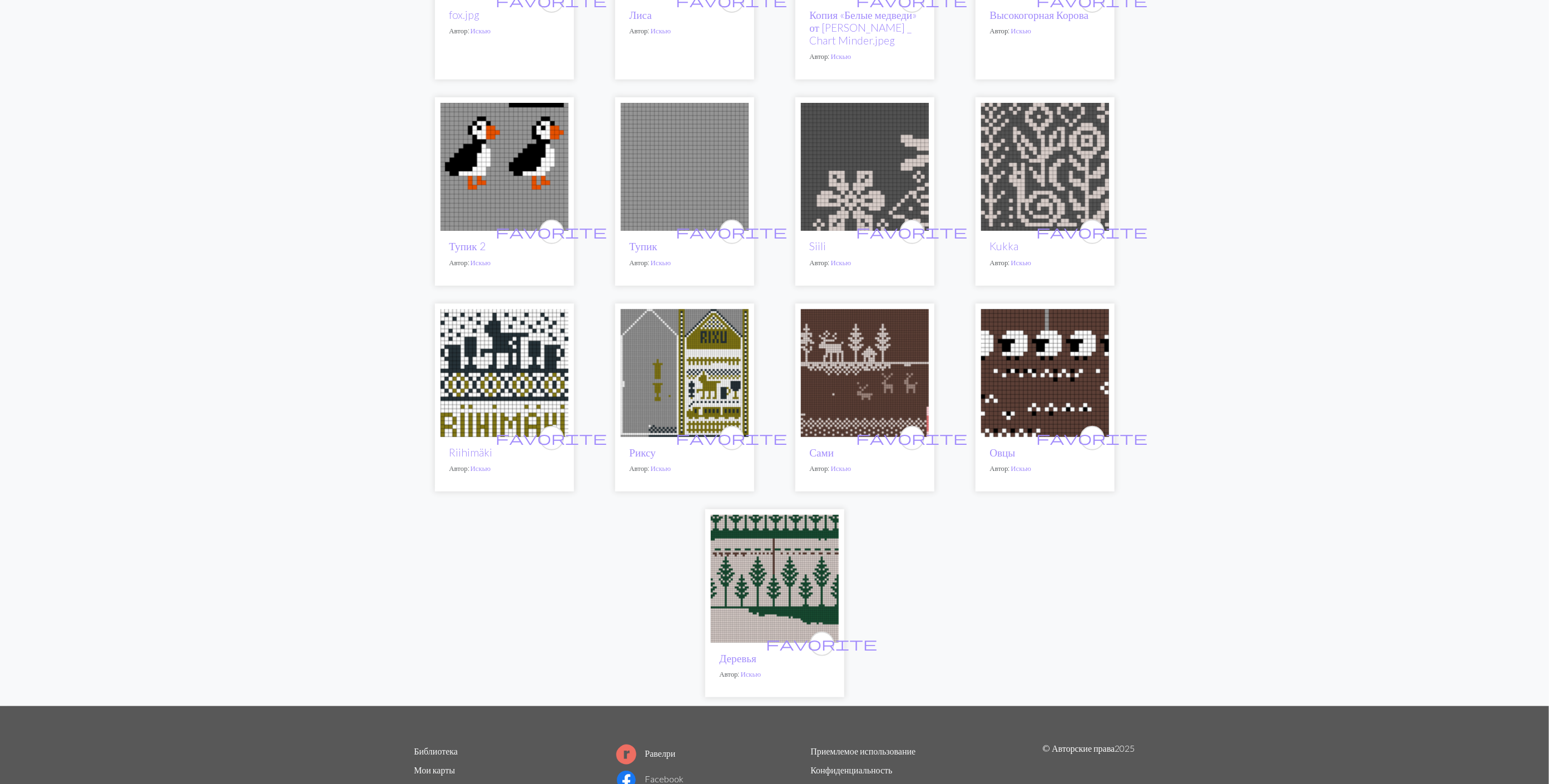
click at [776, 576] on img at bounding box center [775, 579] width 128 height 128
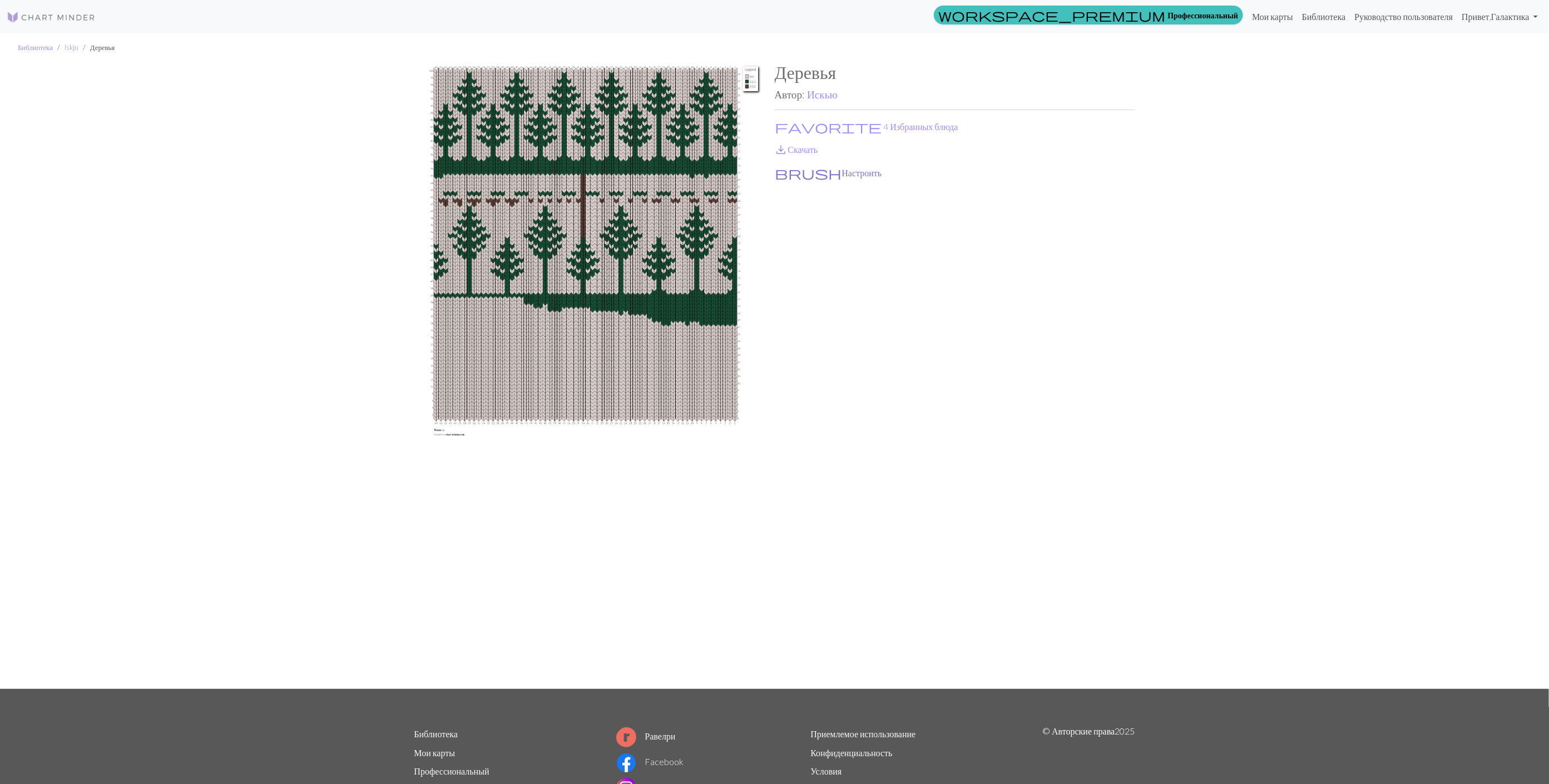
click at [805, 172] on button "brush Настроить" at bounding box center [828, 173] width 108 height 14
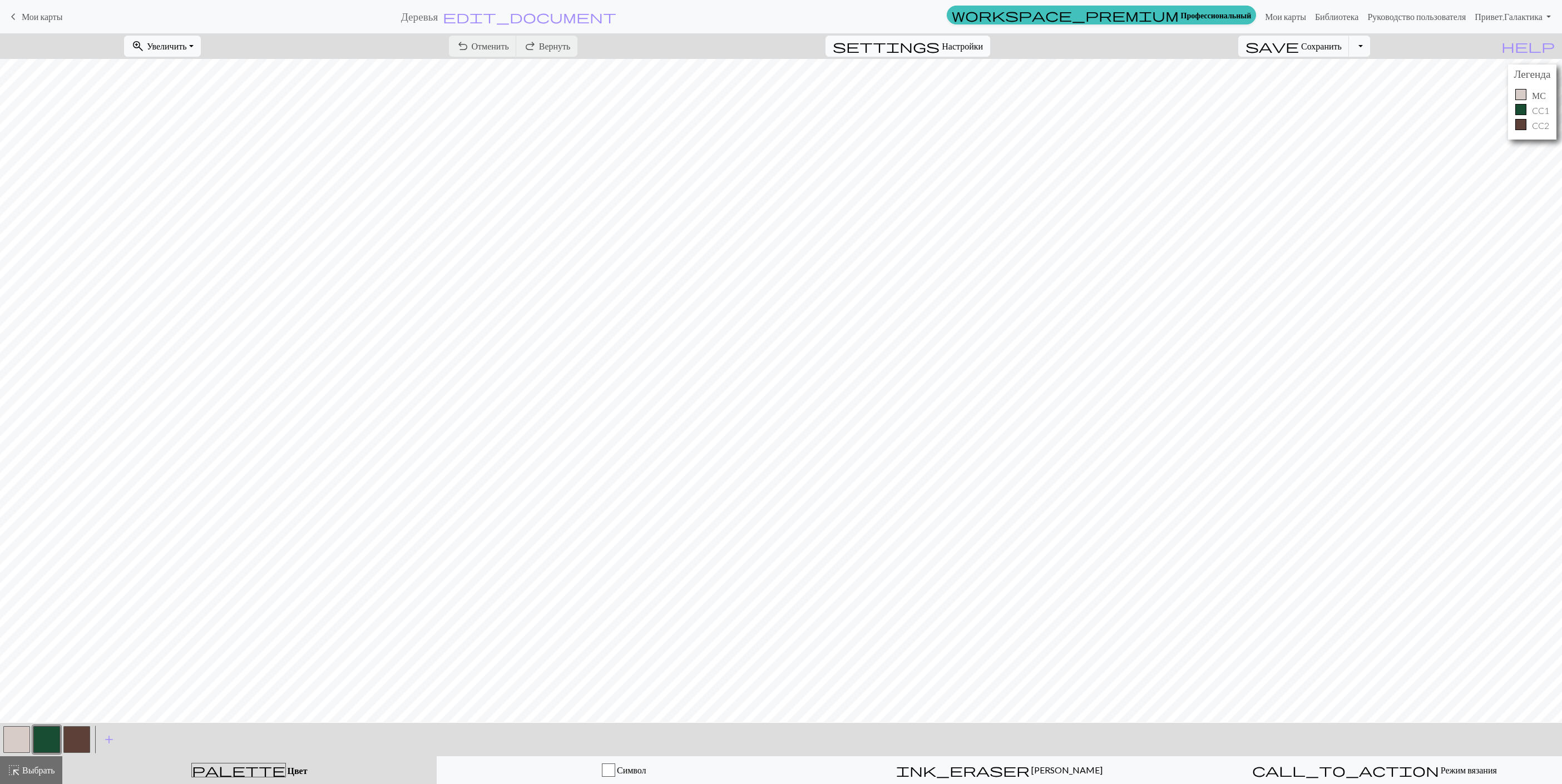
click at [983, 47] on span "Настройки" at bounding box center [962, 46] width 41 height 14
select select "aran"
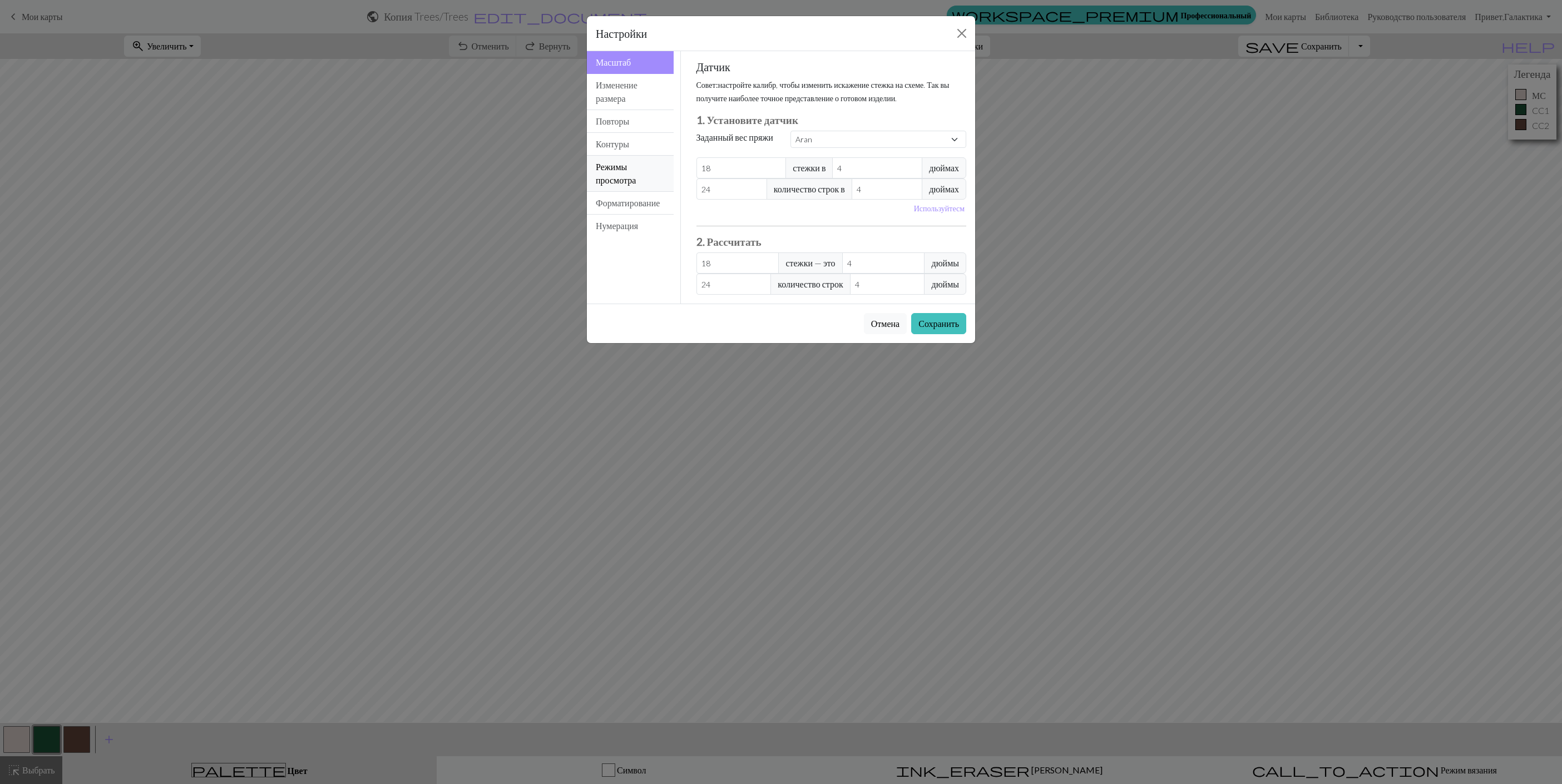
click at [623, 180] on button "Режимы просмотра" at bounding box center [630, 173] width 87 height 36
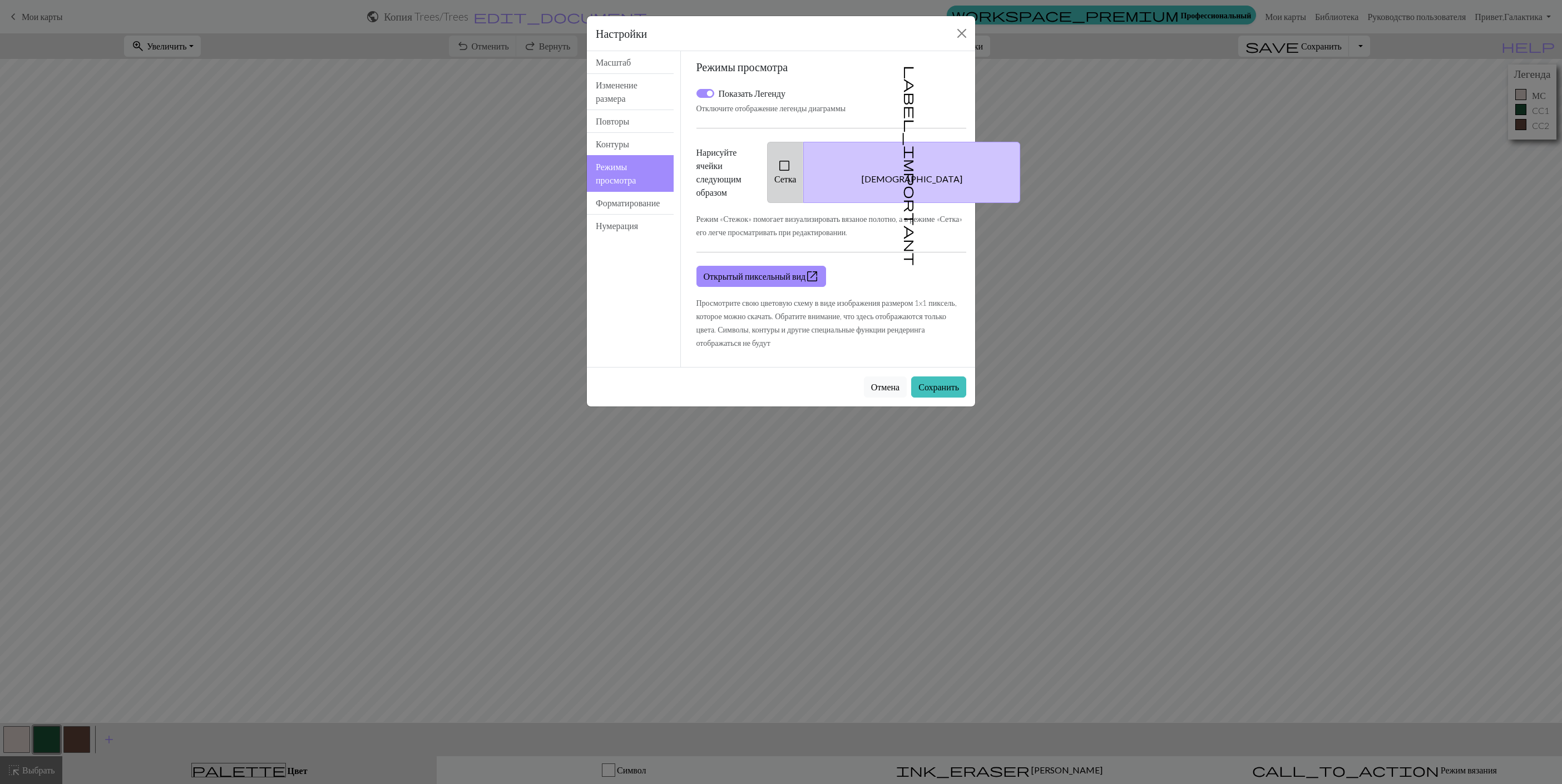
click at [804, 175] on button "check_box_outline_blank Сетка" at bounding box center [786, 172] width 38 height 61
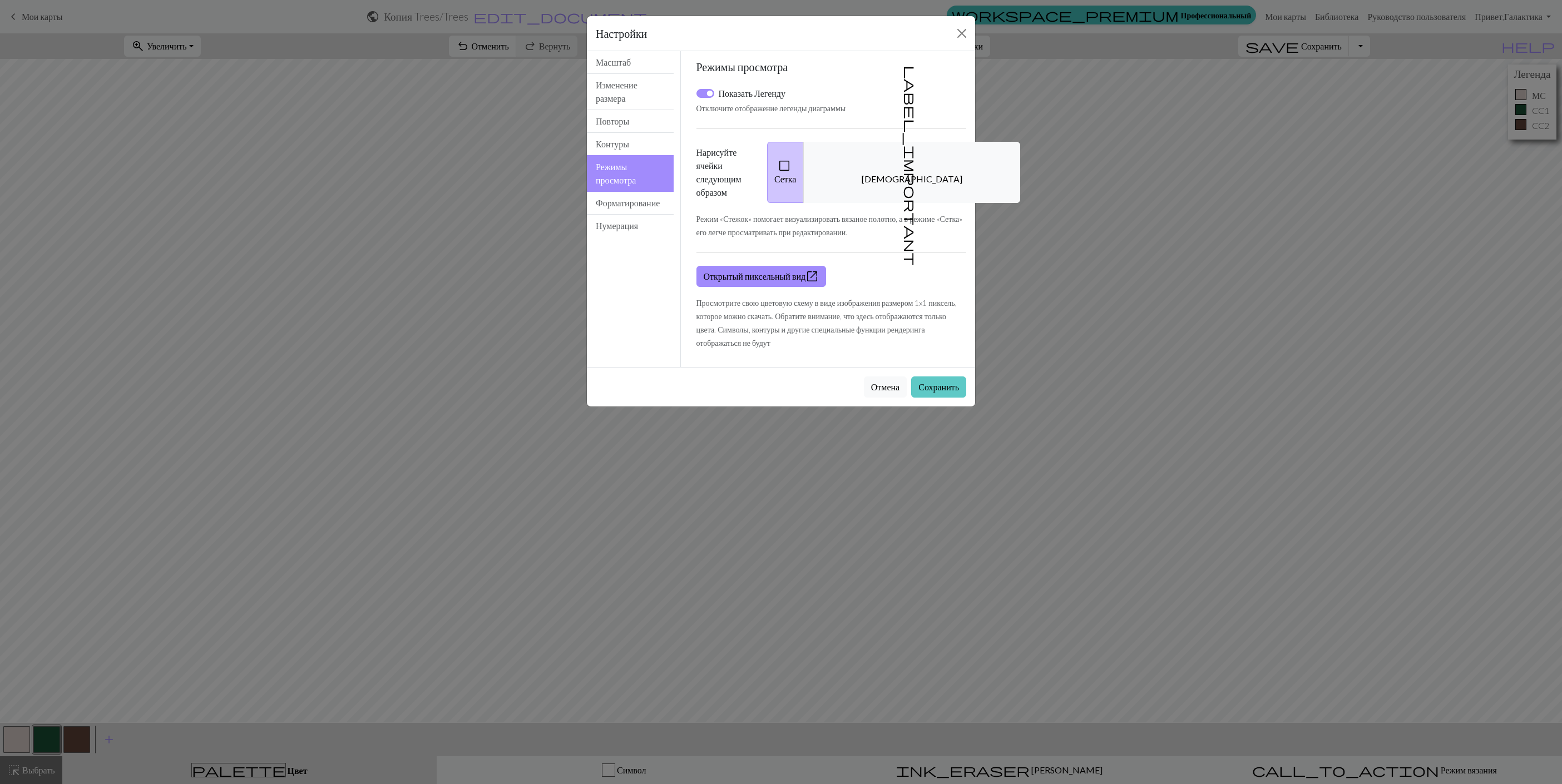
click at [923, 391] on button "Сохранить" at bounding box center [939, 387] width 55 height 21
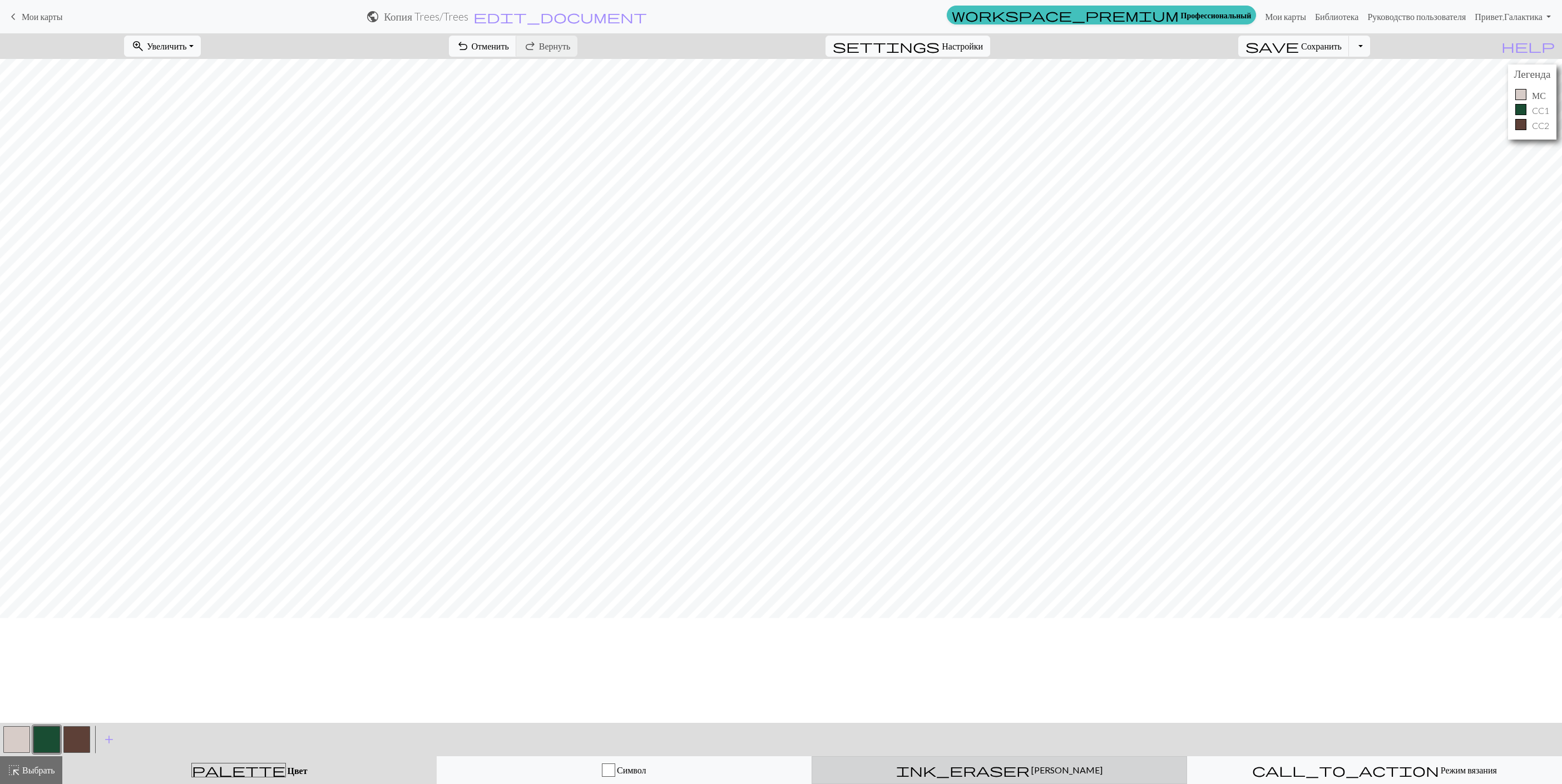
scroll to position [83, 0]
click at [10, 738] on button "button" at bounding box center [16, 739] width 26 height 26
click at [55, 742] on button "button" at bounding box center [46, 739] width 26 height 26
drag, startPoint x: 12, startPoint y: 737, endPoint x: 49, endPoint y: 714, distance: 43.6
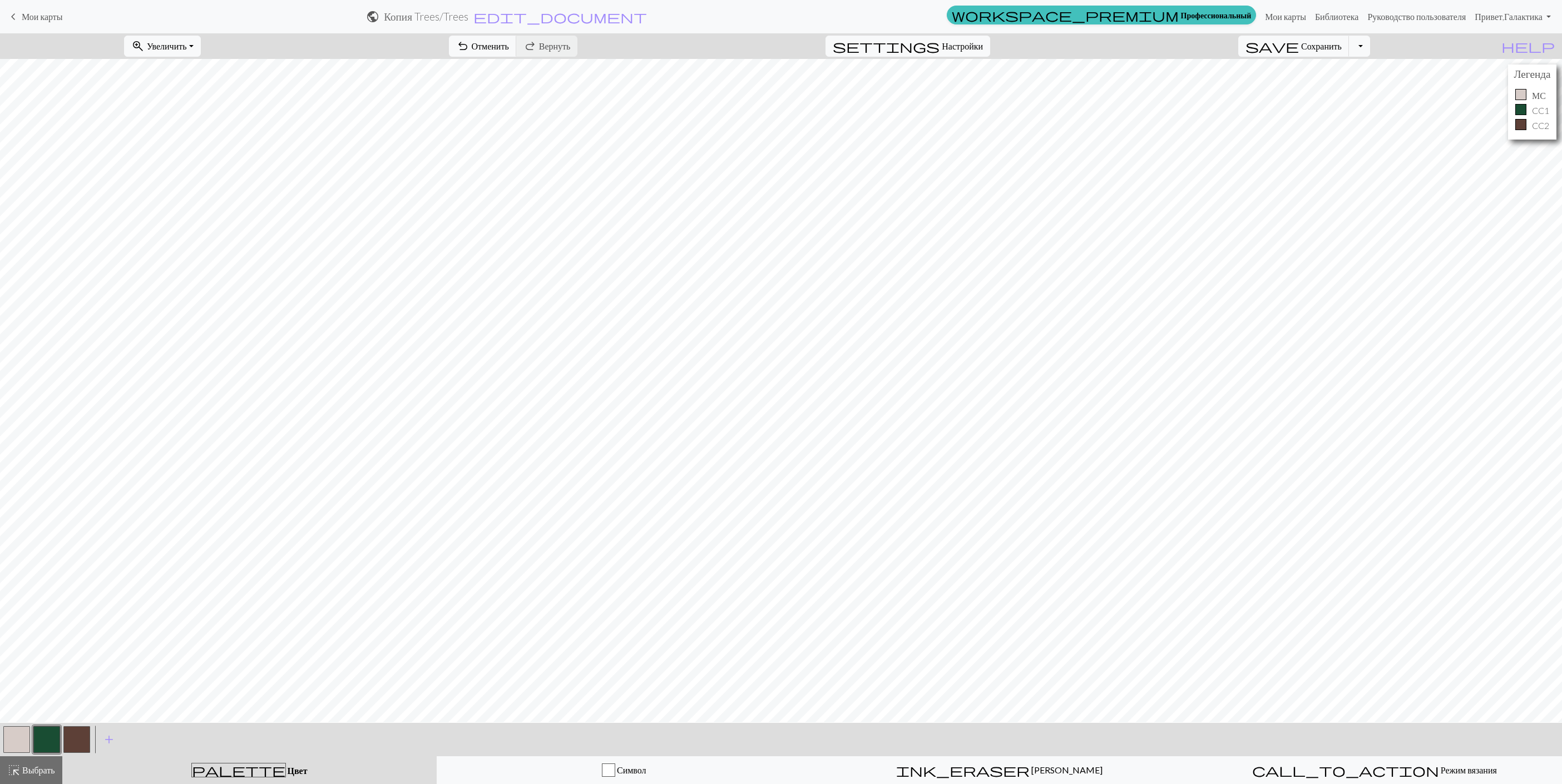
click at [30, 726] on div at bounding box center [17, 740] width 30 height 30
drag, startPoint x: 18, startPoint y: 739, endPoint x: 55, endPoint y: 713, distance: 45.2
click at [22, 734] on button "button" at bounding box center [16, 739] width 26 height 26
click at [1261, 15] on link "Мои карты" at bounding box center [1286, 17] width 50 height 22
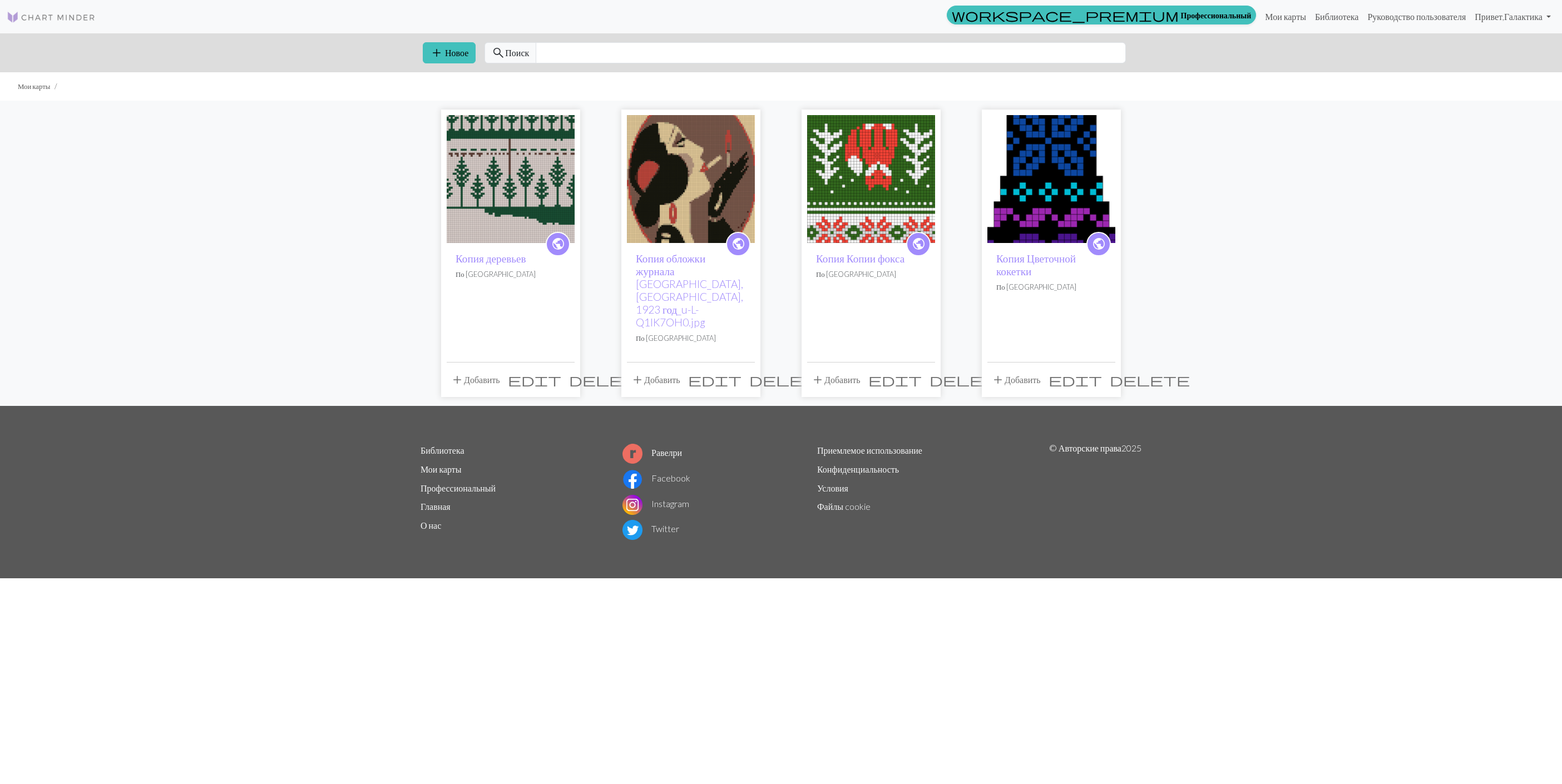
click at [569, 372] on span "delete" at bounding box center [609, 380] width 80 height 15
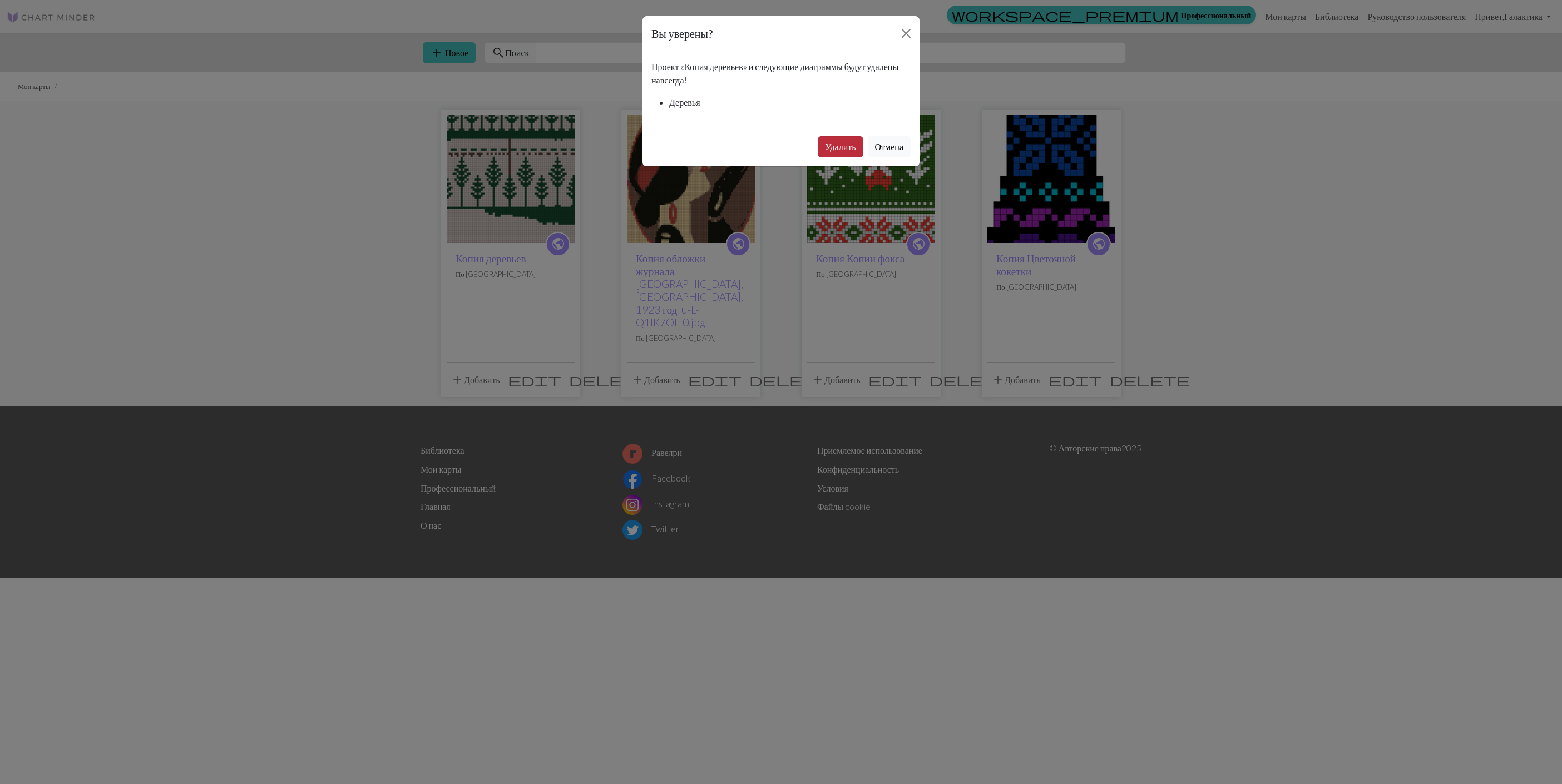
drag, startPoint x: 829, startPoint y: 152, endPoint x: 818, endPoint y: 148, distance: 11.7
click at [828, 152] on button "Удалить" at bounding box center [840, 147] width 45 height 21
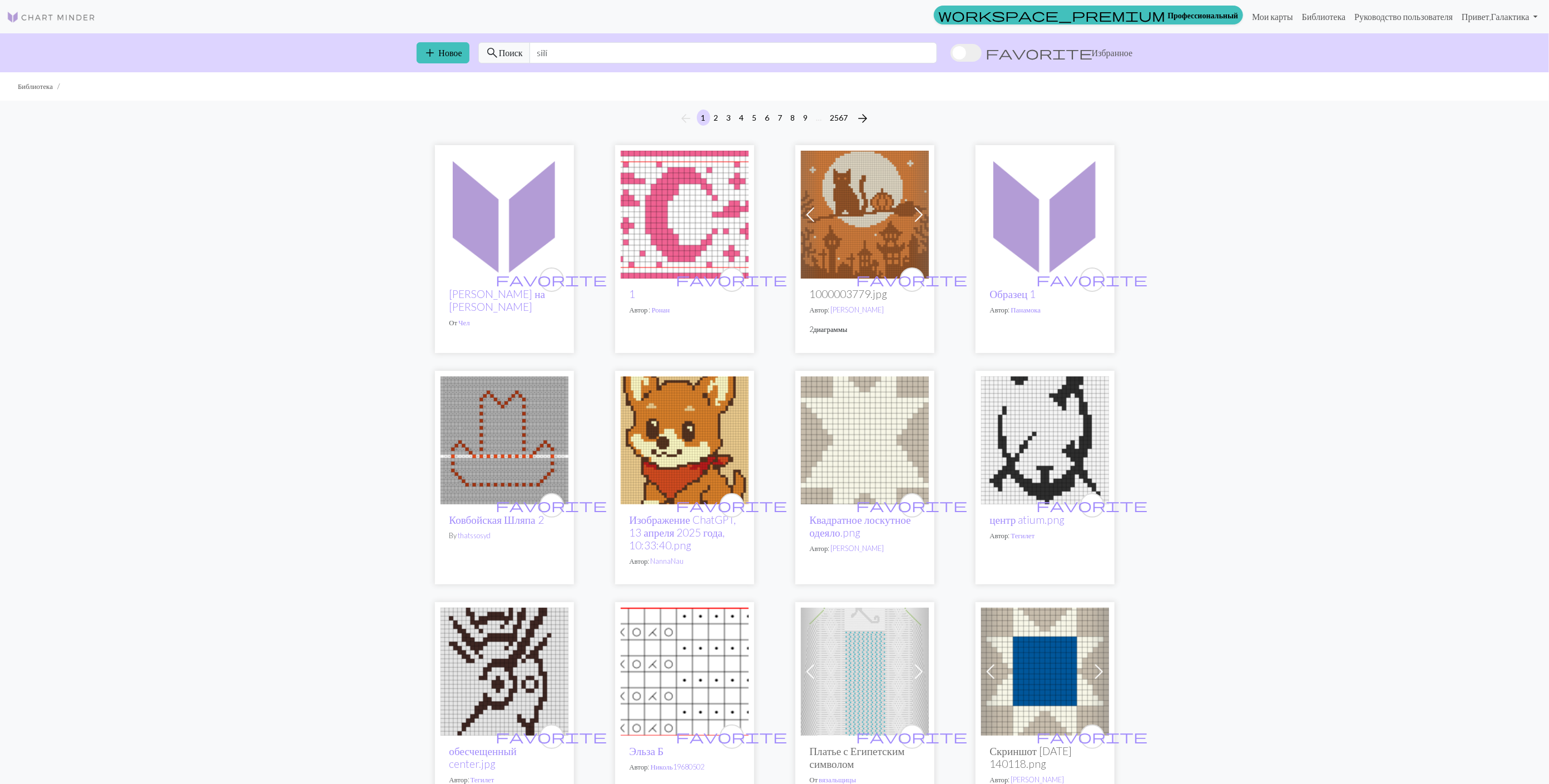
click at [877, 251] on img at bounding box center [865, 215] width 128 height 128
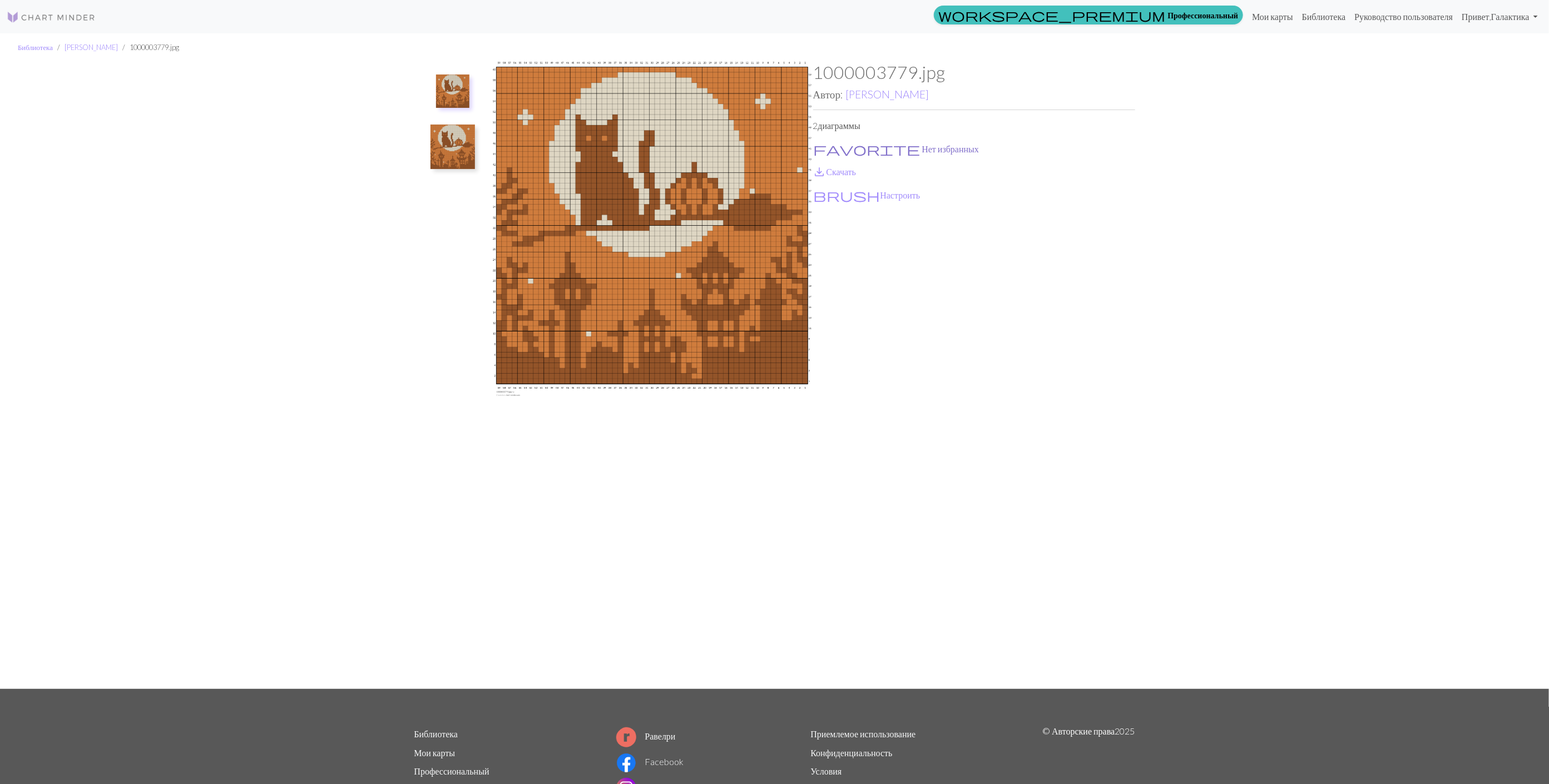
click at [846, 148] on button "favorite Нет избранных" at bounding box center [896, 149] width 167 height 14
click at [844, 169] on link "save_alt Скачать" at bounding box center [835, 171] width 43 height 10
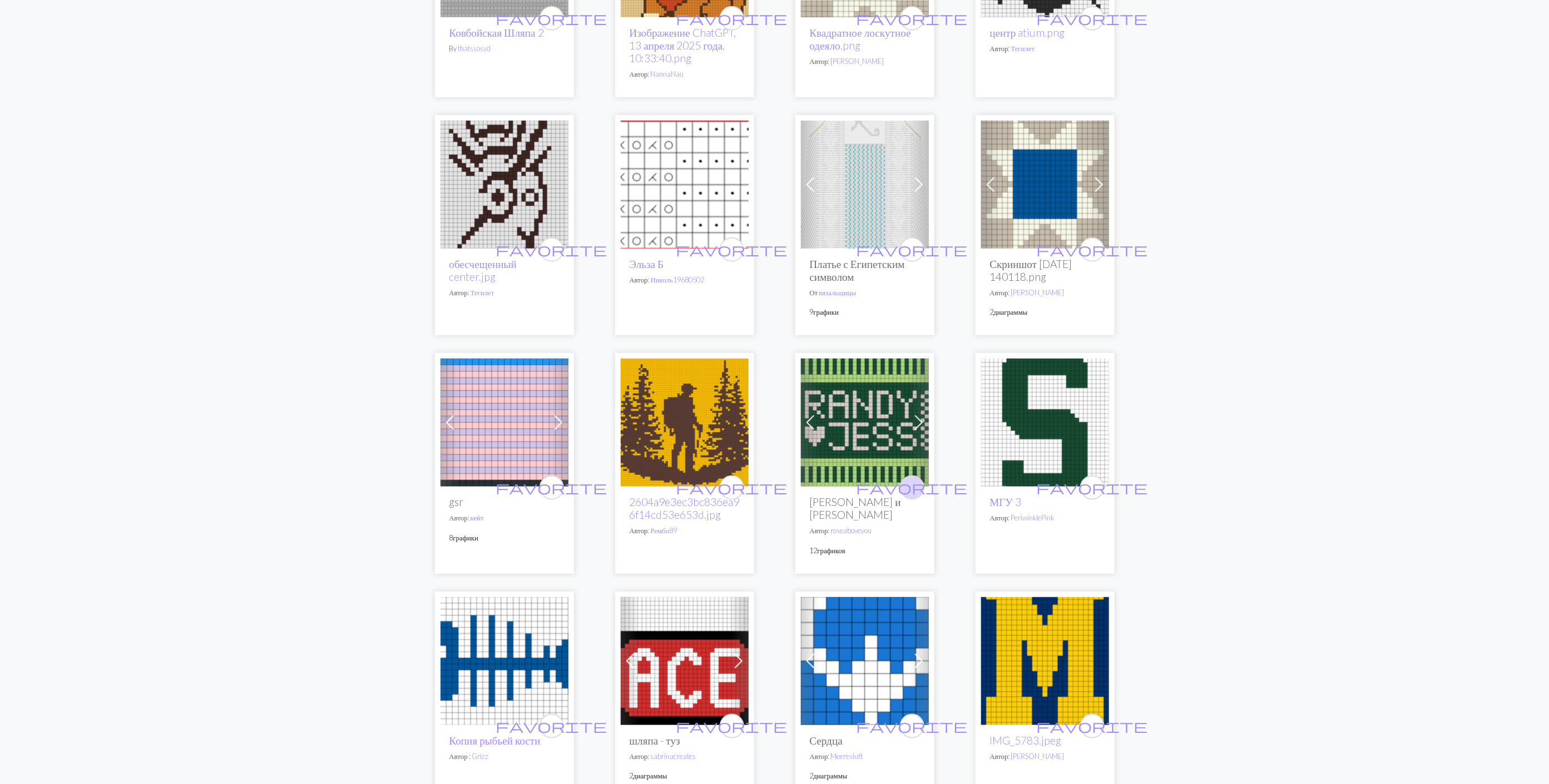
scroll to position [501, 0]
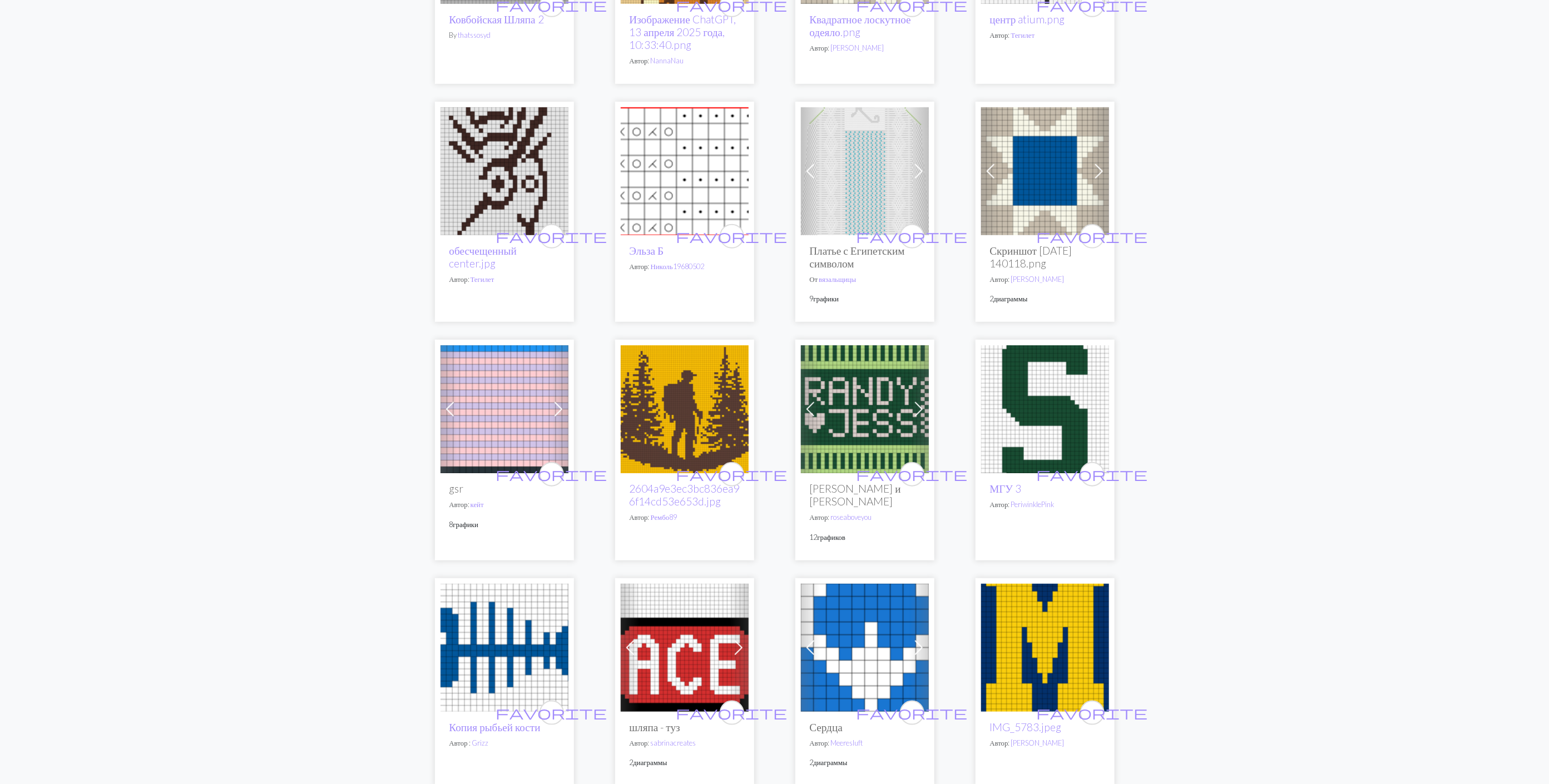
click at [689, 437] on img at bounding box center [685, 409] width 128 height 128
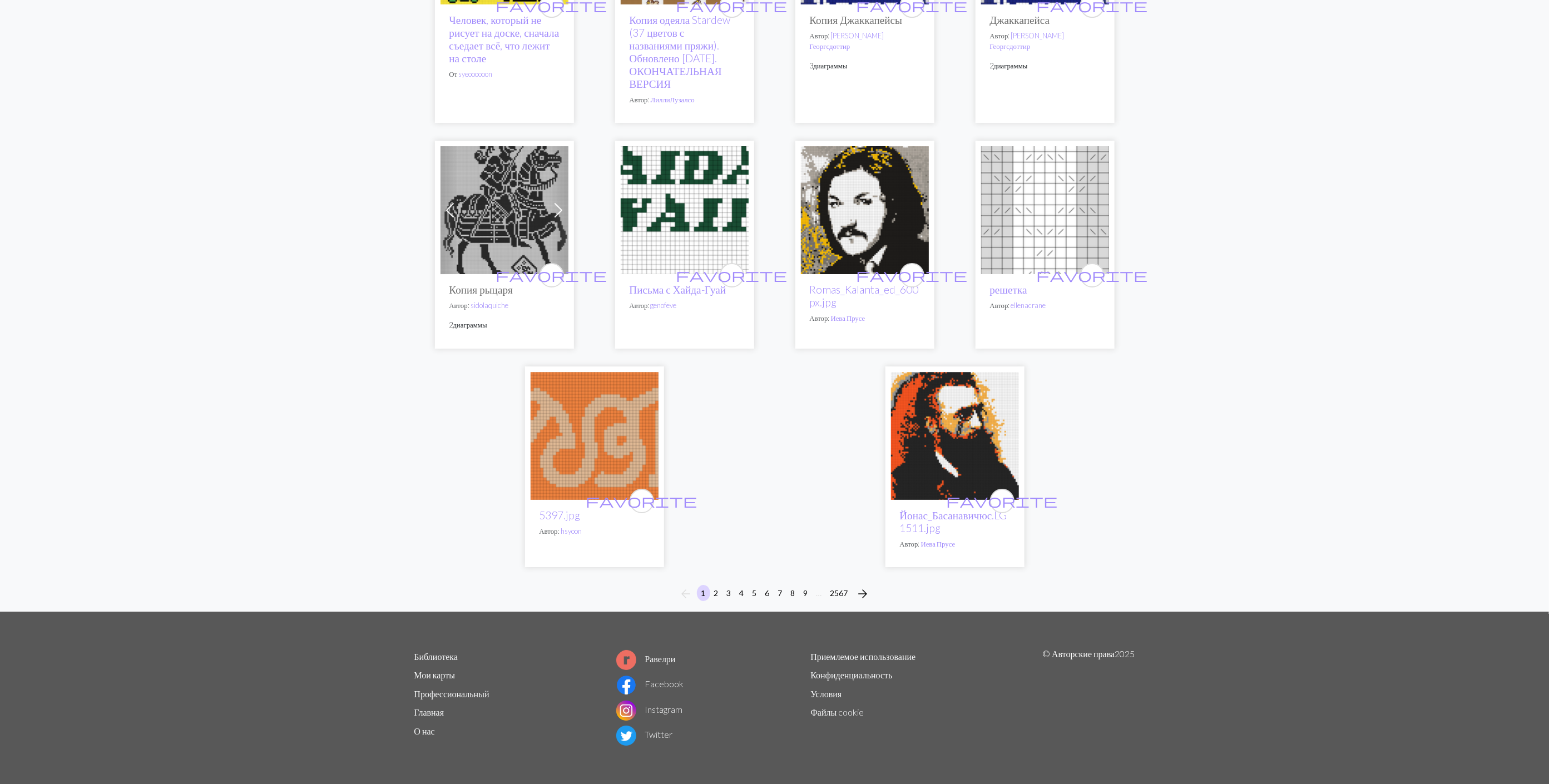
scroll to position [2661, 0]
